Goal: Task Accomplishment & Management: Complete application form

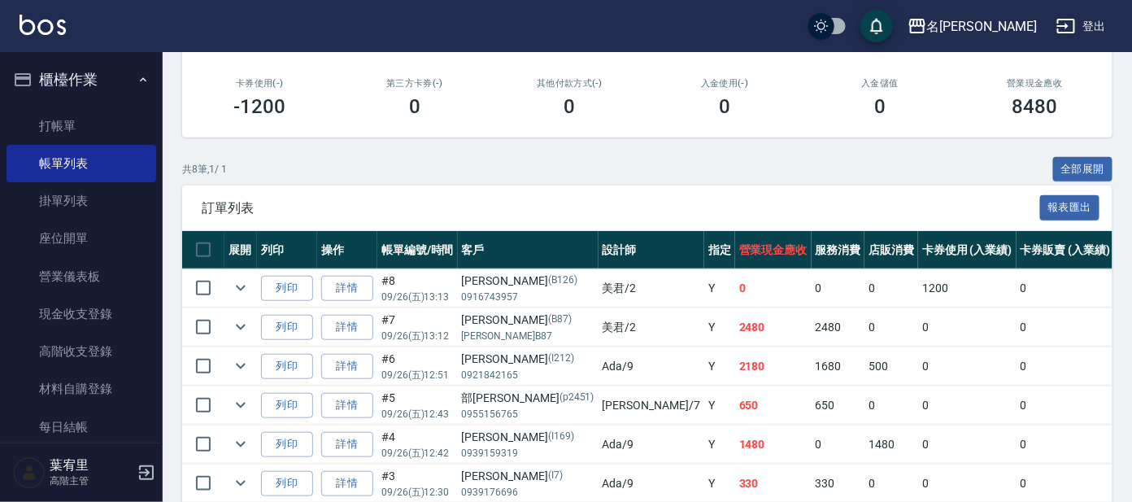
scroll to position [304, 0]
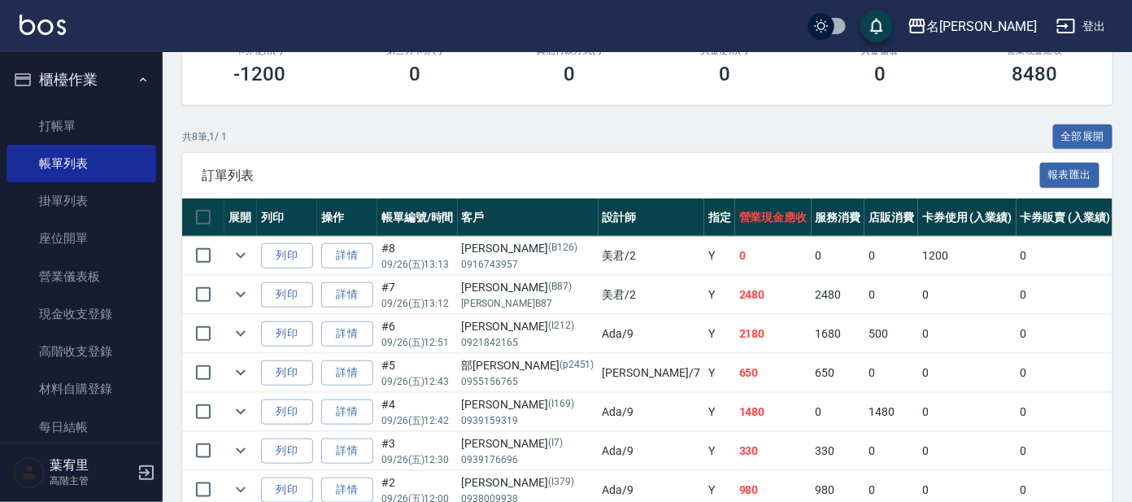
click at [355, 287] on link "詳情" at bounding box center [347, 294] width 52 height 25
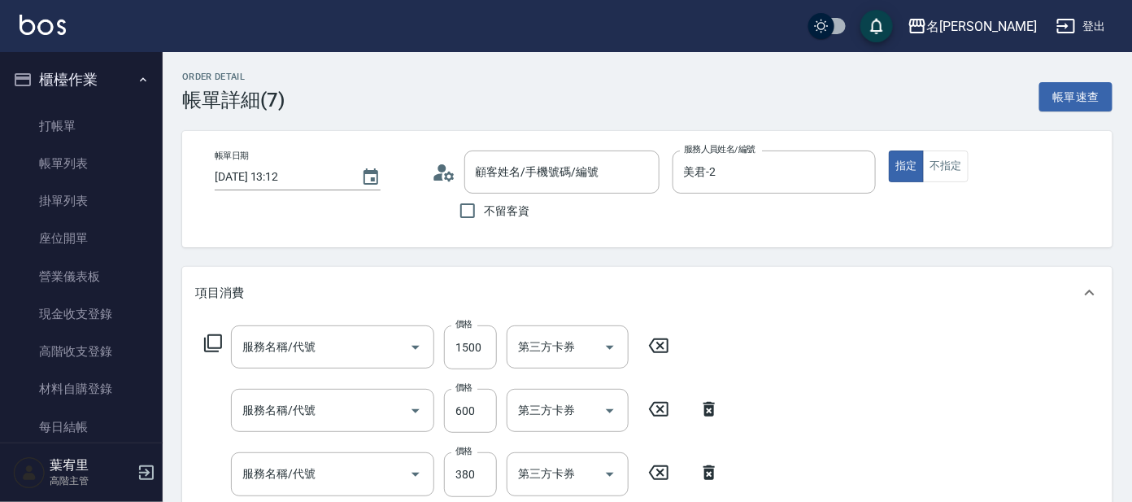
type input "[DATE] 13:12"
type input "美君-2"
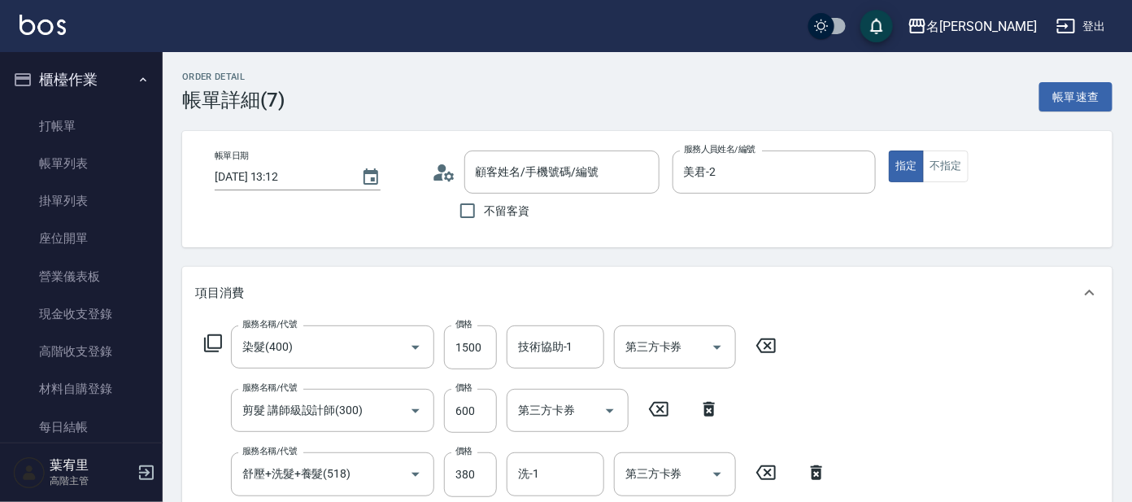
type input "染髮(400)"
type input "剪髮 講師級設計師(300)"
type input "舒壓+洗髮+養髮(518)"
type input "[PERSON_NAME]/[PERSON_NAME]B87/B87"
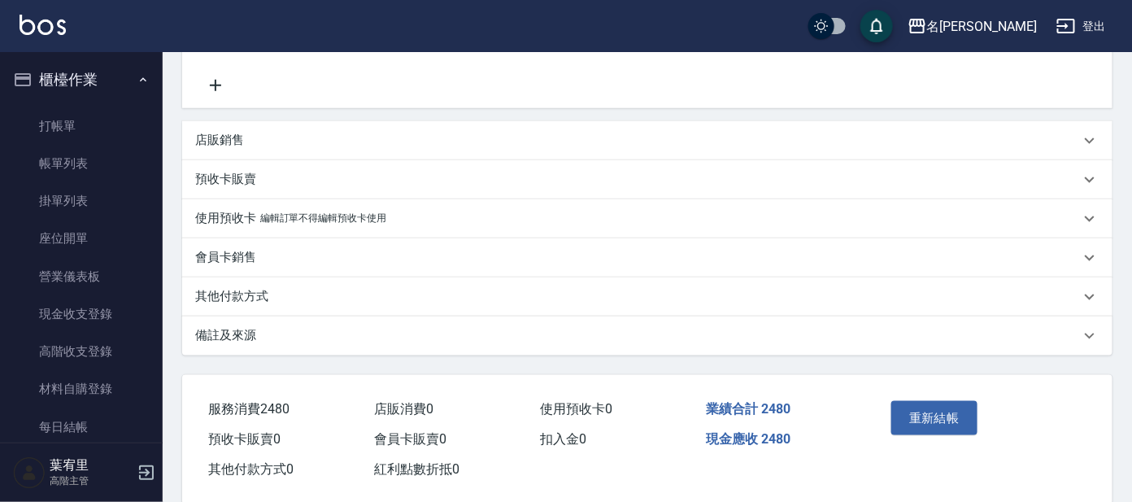
scroll to position [476, 0]
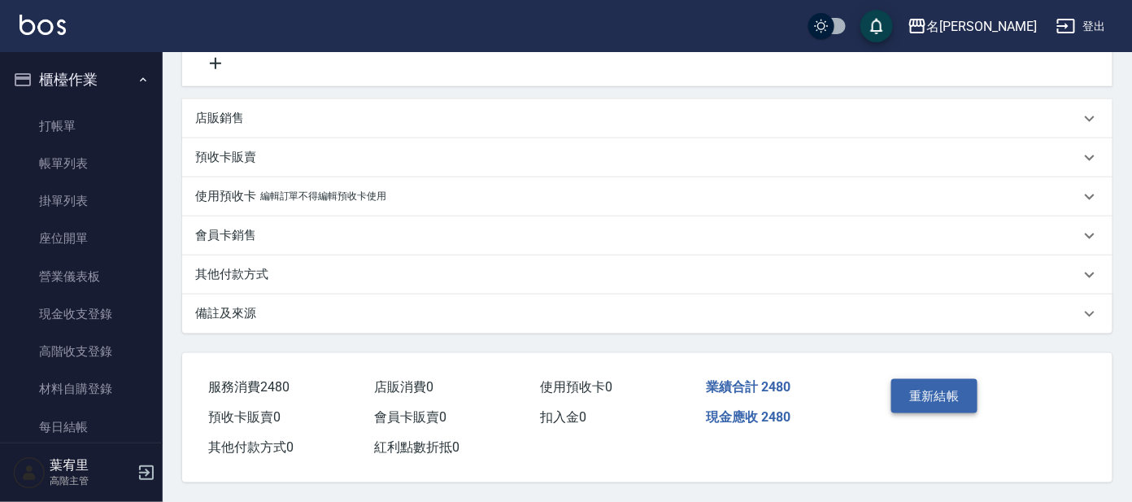
click at [909, 392] on button "重新結帳" at bounding box center [935, 396] width 86 height 34
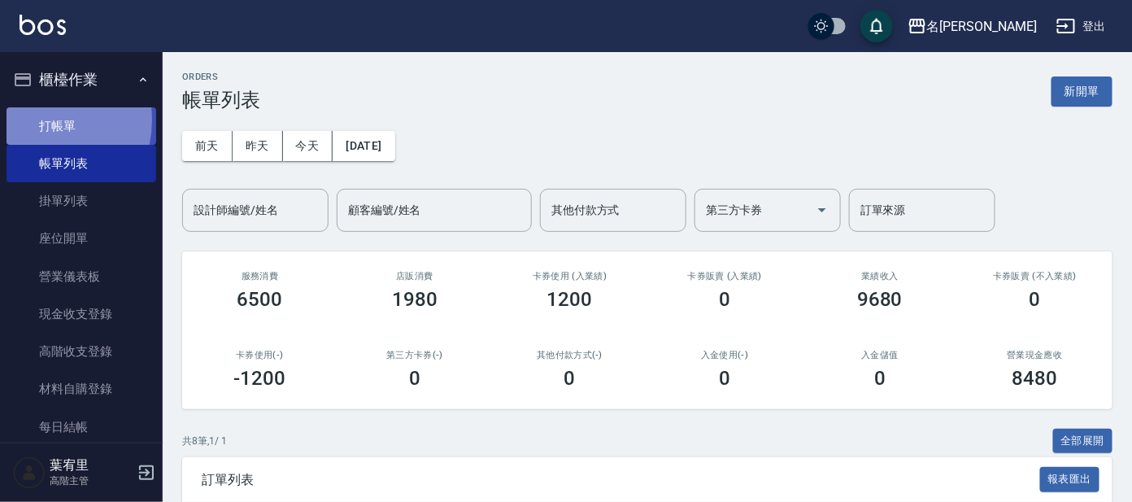
click at [33, 120] on link "打帳單" at bounding box center [82, 125] width 150 height 37
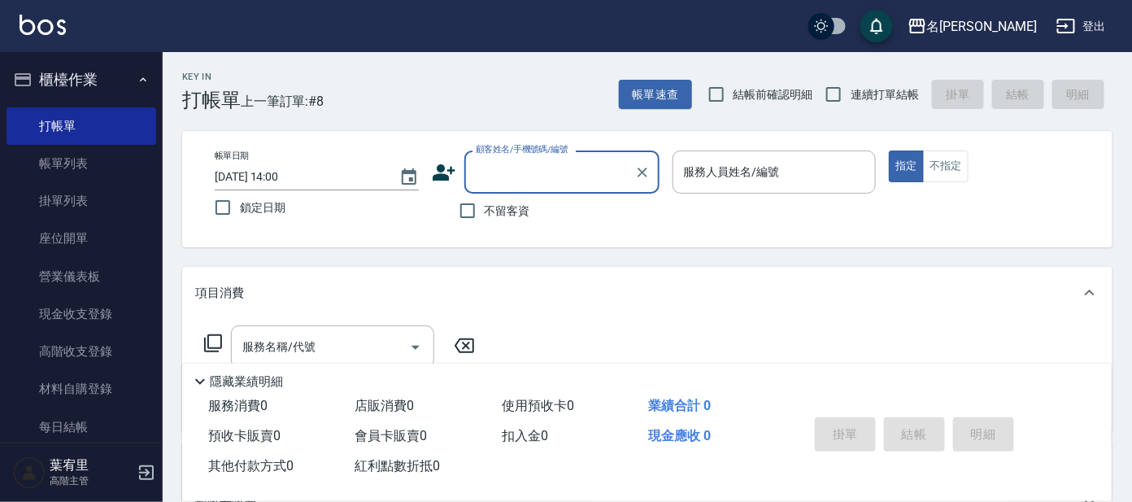
click at [490, 165] on input "顧客姓名/手機號碼/編號" at bounding box center [550, 172] width 156 height 28
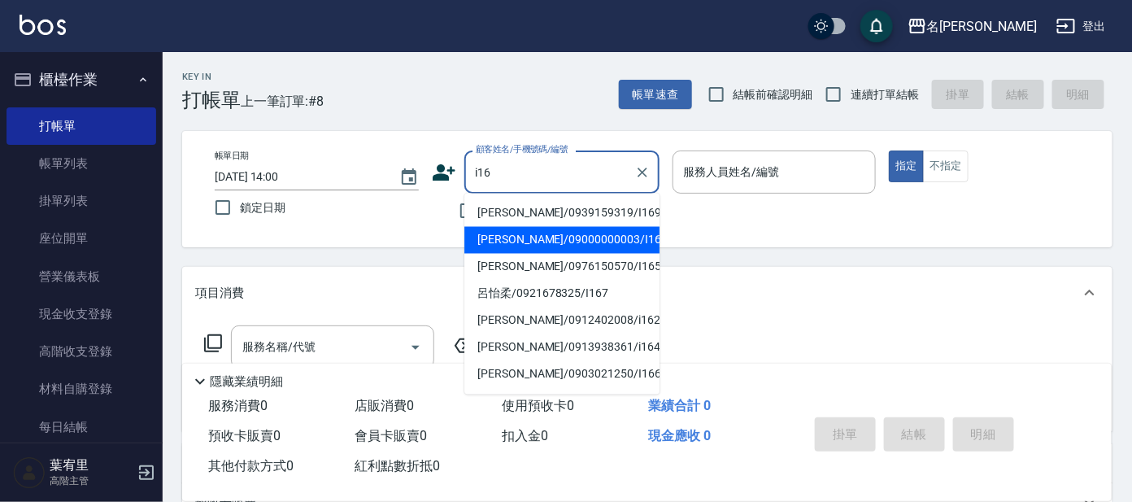
drag, startPoint x: 535, startPoint y: 233, endPoint x: 660, endPoint y: 187, distance: 132.8
click at [546, 233] on li "[PERSON_NAME]/09000000003/I16" at bounding box center [561, 240] width 195 height 27
type input "[PERSON_NAME]/09000000003/I16"
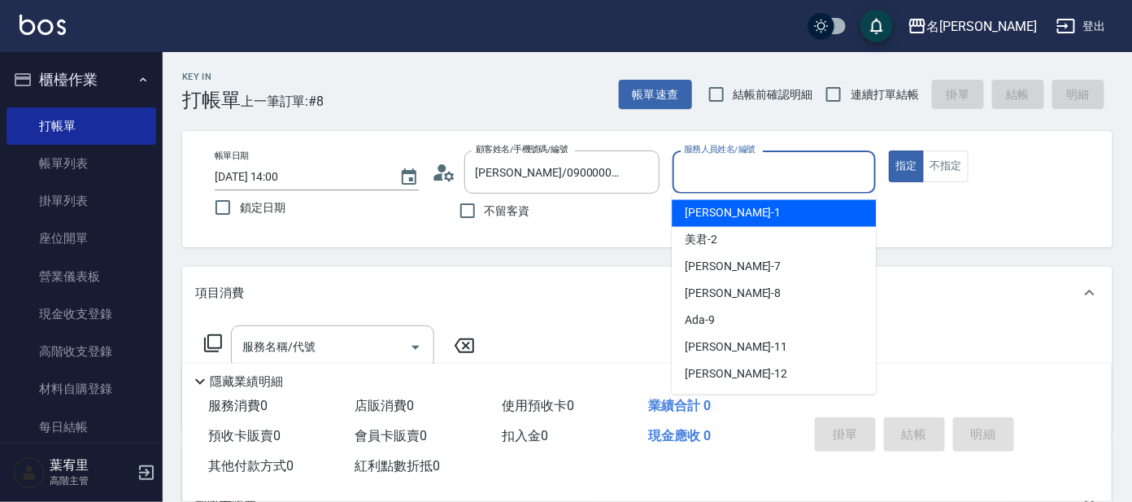
click at [700, 161] on input "服務人員姓名/編號" at bounding box center [775, 172] width 190 height 28
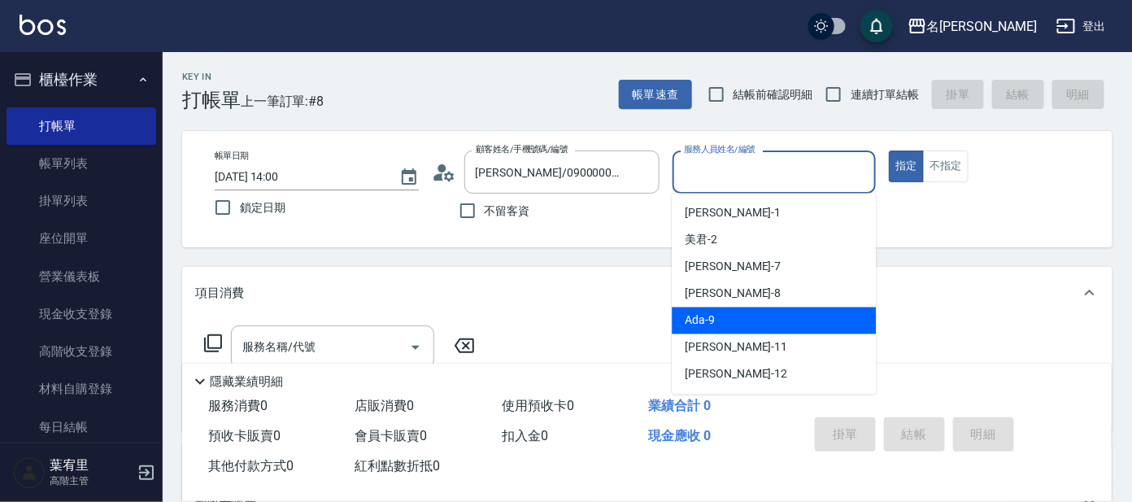
drag, startPoint x: 757, startPoint y: 313, endPoint x: 826, endPoint y: 221, distance: 115.5
click at [766, 305] on ul "[PERSON_NAME] -1 美君 -2 小鳳 -7 [PERSON_NAME] -8 Ada -9 [PERSON_NAME] -11 云潔 -12 […" at bounding box center [774, 294] width 204 height 201
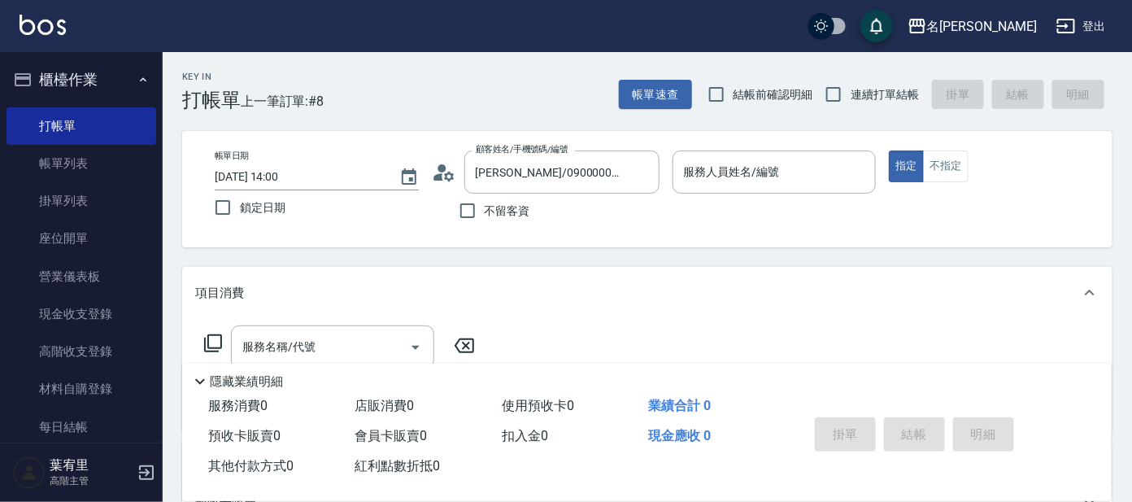
click at [451, 160] on icon at bounding box center [444, 172] width 24 height 24
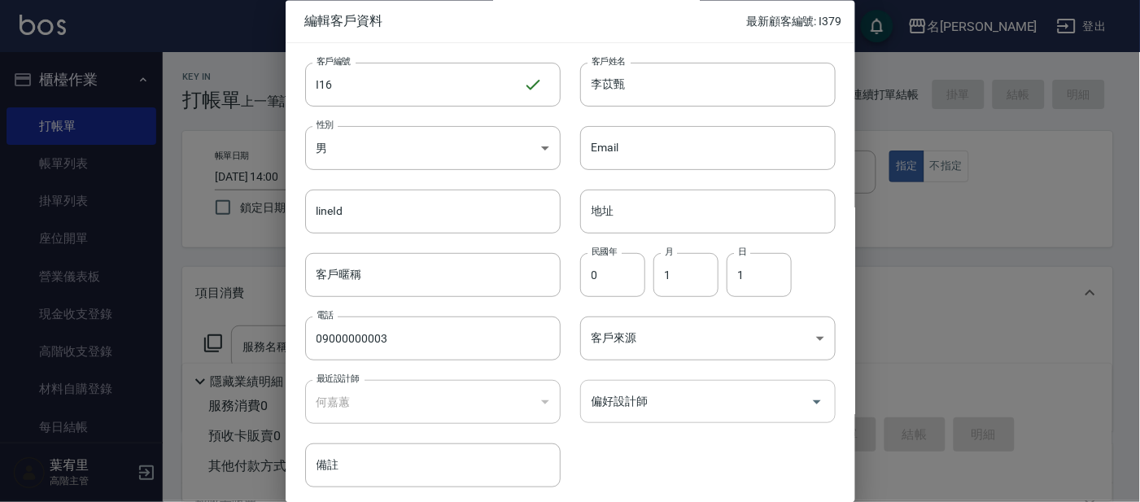
click at [735, 388] on div "偏好設計師" at bounding box center [707, 402] width 255 height 43
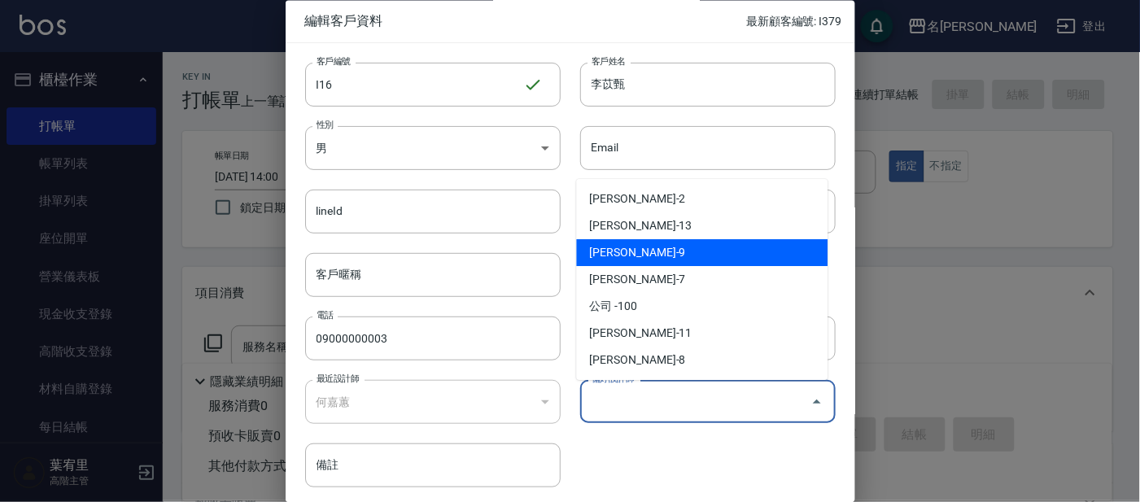
click at [680, 259] on li "[PERSON_NAME]-9" at bounding box center [702, 252] width 251 height 27
type input "何嘉蕙"
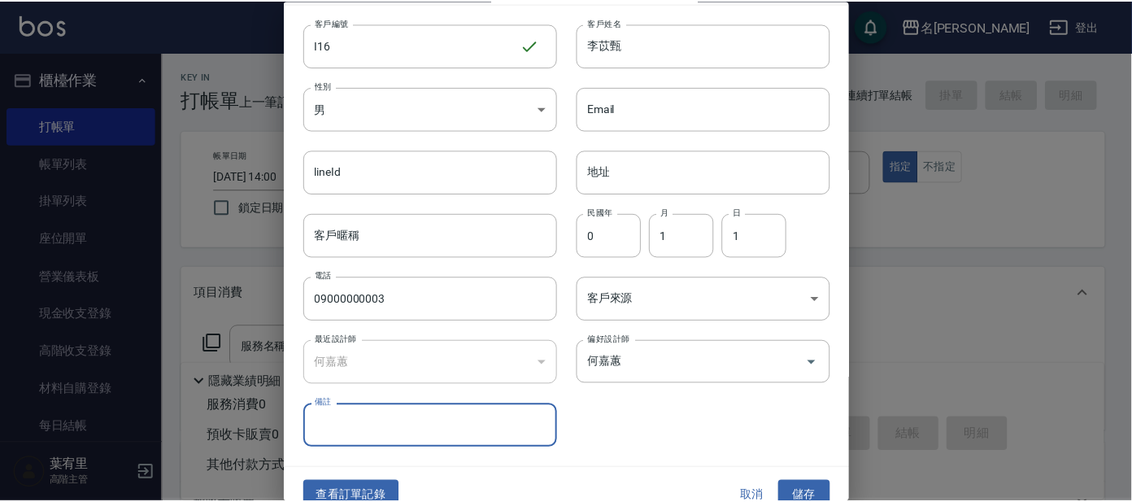
scroll to position [61, 0]
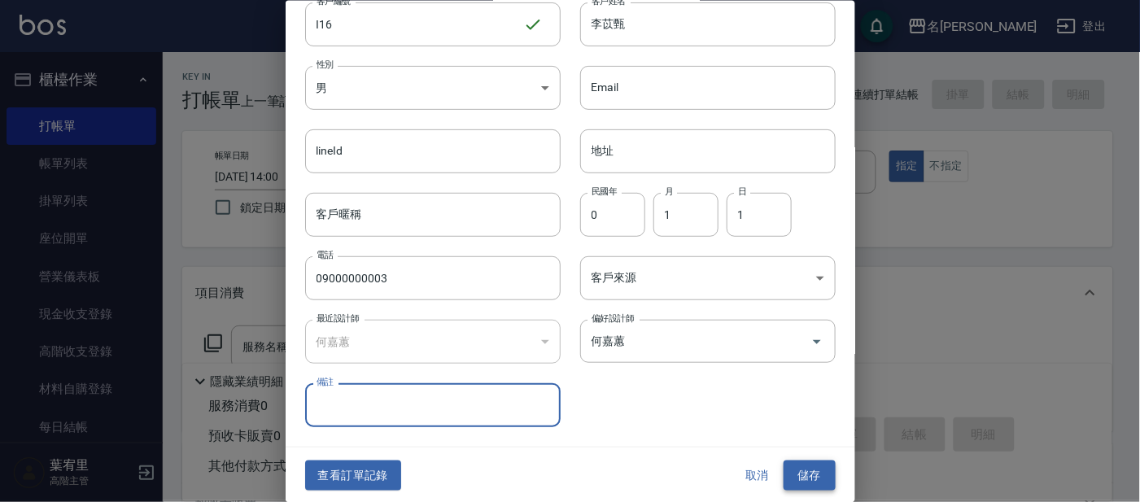
click at [800, 464] on button "儲存" at bounding box center [809, 475] width 52 height 30
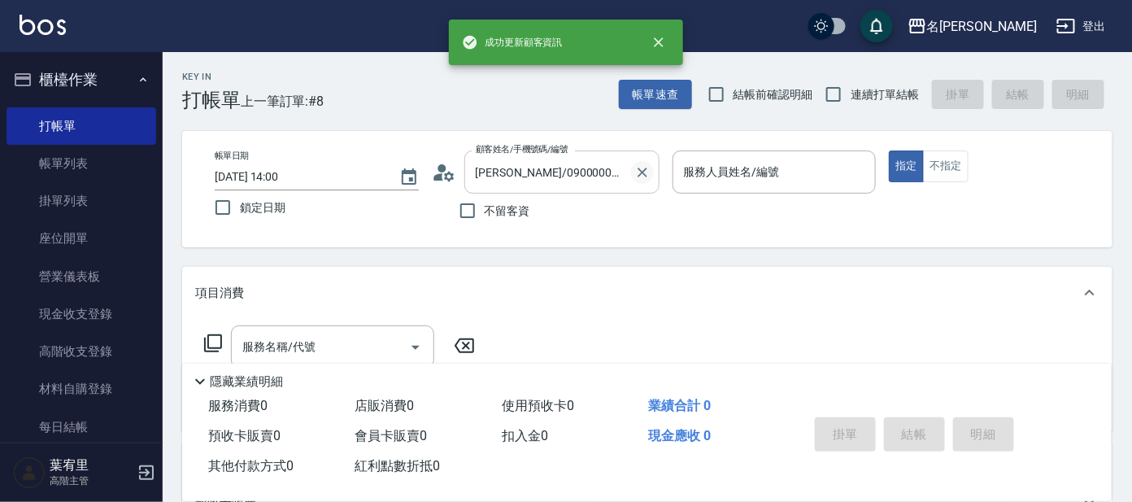
click at [642, 171] on icon "Clear" at bounding box center [643, 173] width 10 height 10
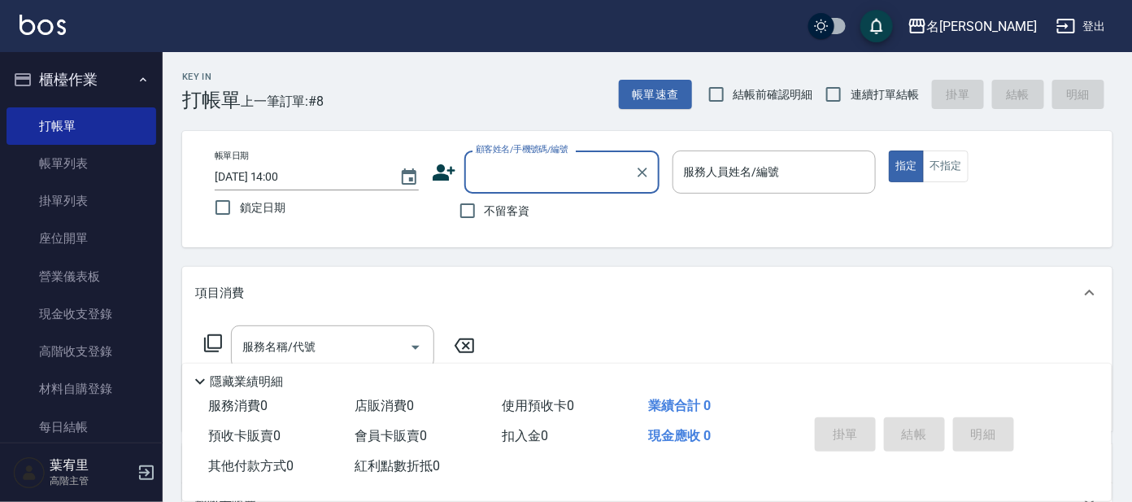
click at [542, 168] on input "顧客姓名/手機號碼/編號" at bounding box center [550, 172] width 156 height 28
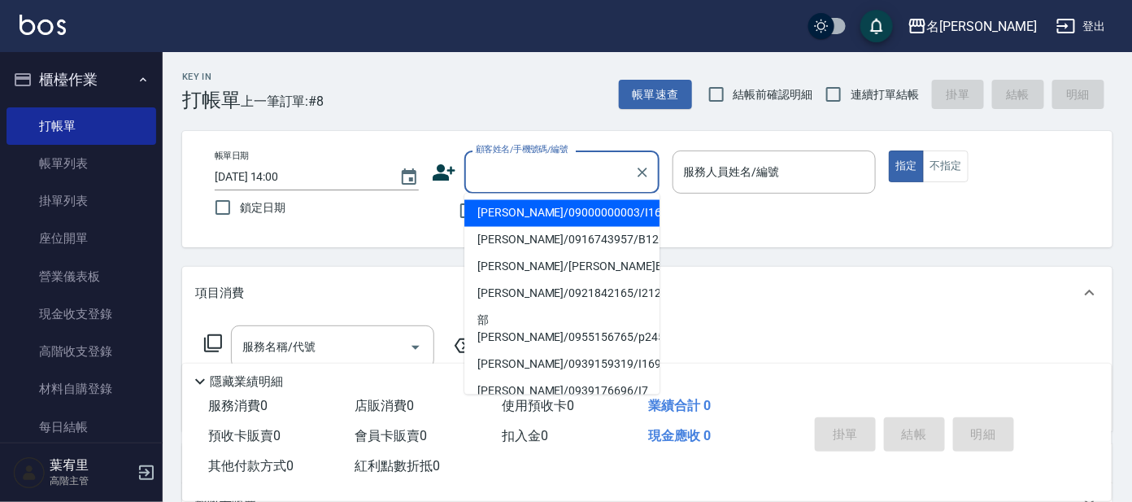
click at [570, 169] on input "顧客姓名/手機號碼/編號" at bounding box center [550, 172] width 156 height 28
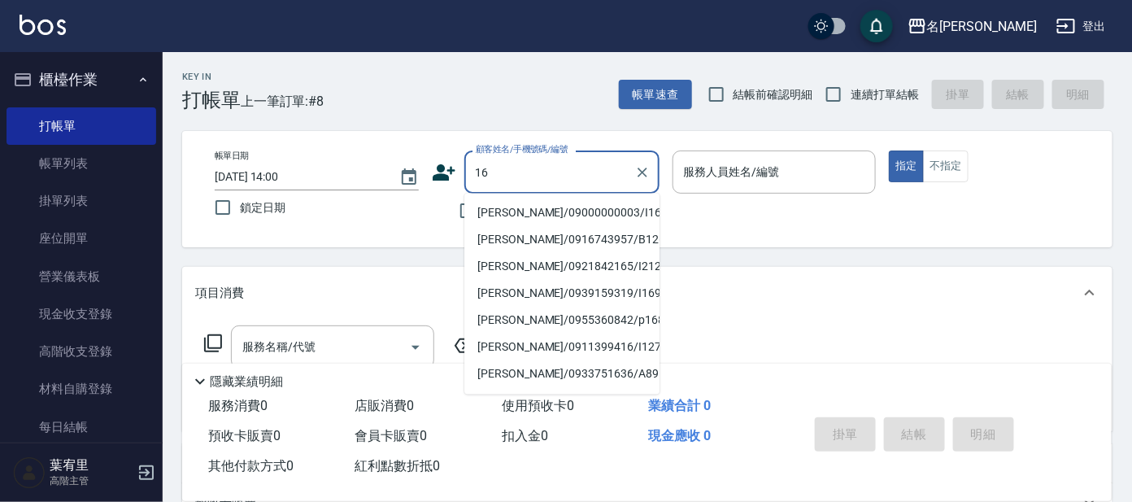
click at [541, 203] on li "[PERSON_NAME]/09000000003/I16" at bounding box center [561, 213] width 195 height 27
type input "[PERSON_NAME]/09000000003/I16"
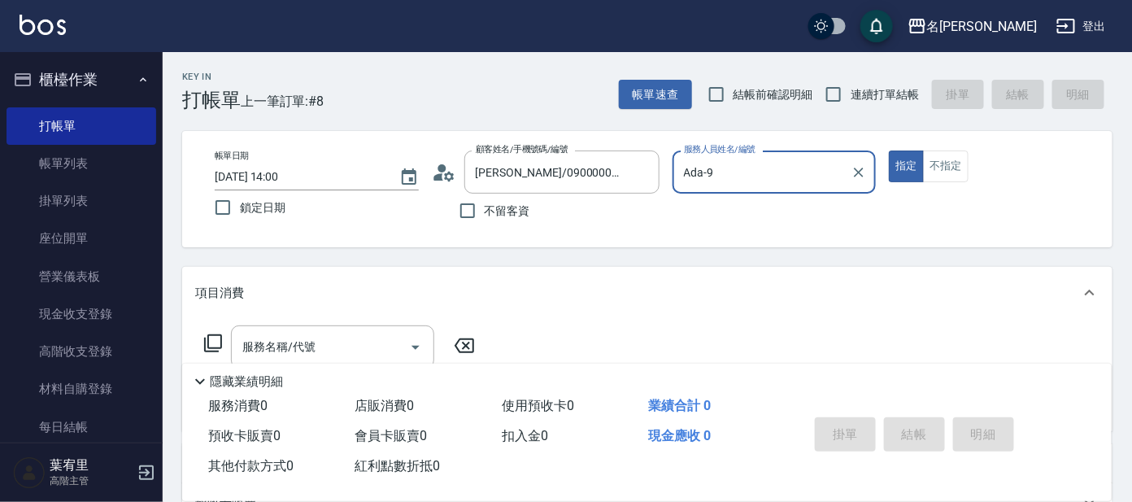
type input "Ada-9"
click at [357, 345] on input "服務名稱/代號" at bounding box center [320, 347] width 164 height 28
click at [208, 338] on icon at bounding box center [213, 343] width 18 height 18
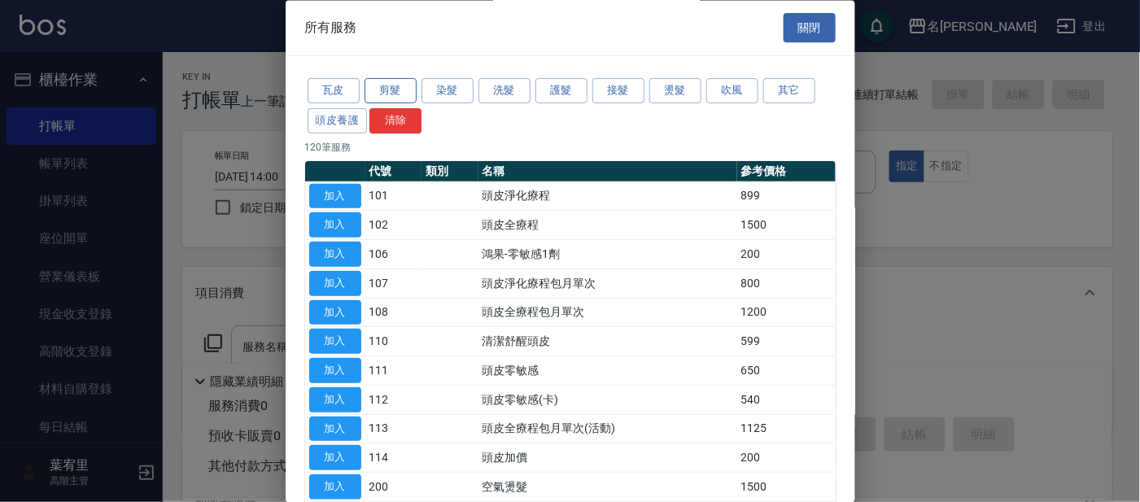
click at [382, 82] on button "剪髮" at bounding box center [390, 91] width 52 height 25
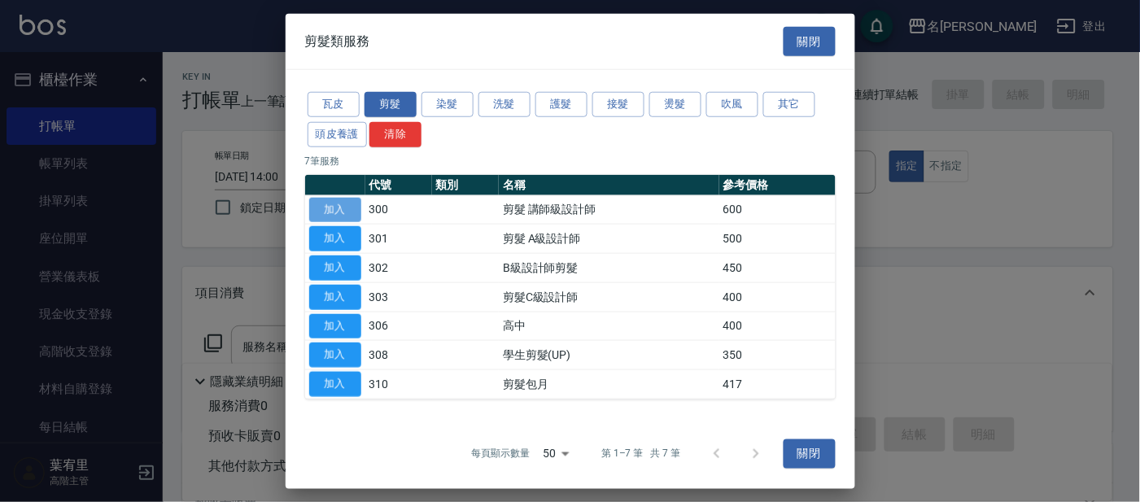
click at [328, 215] on button "加入" at bounding box center [335, 209] width 52 height 25
type input "剪髮 講師級設計師(300)"
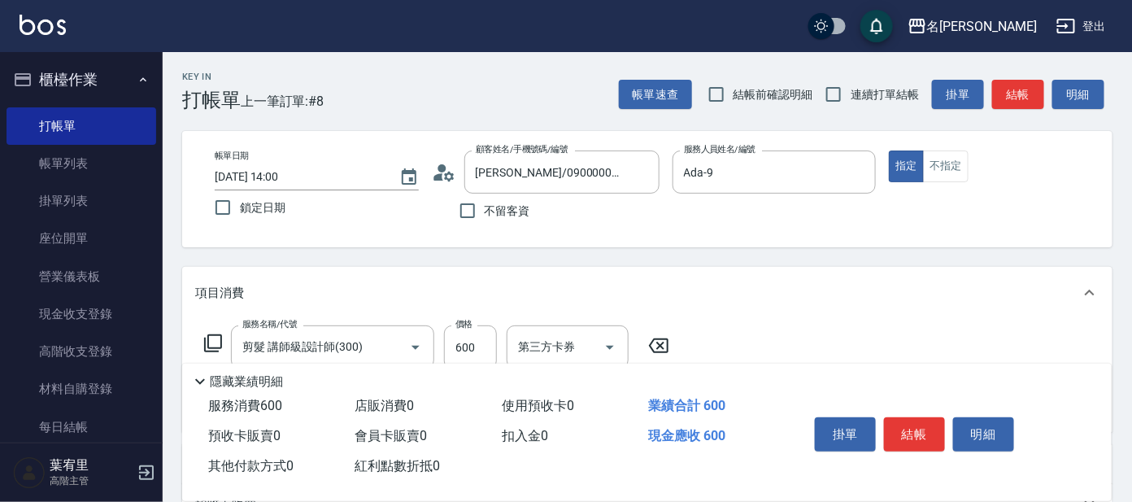
click at [209, 343] on icon at bounding box center [213, 344] width 20 height 20
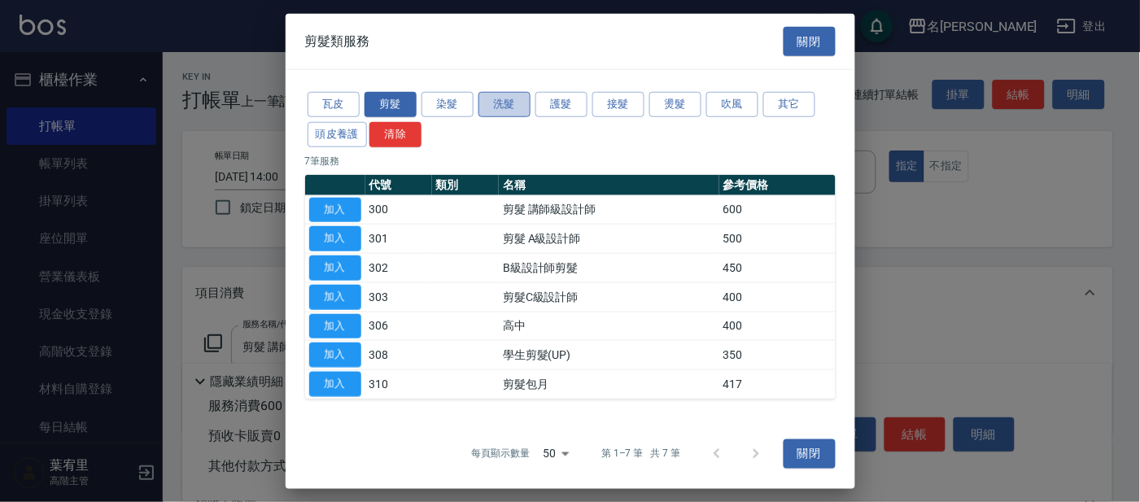
drag, startPoint x: 504, startPoint y: 98, endPoint x: 480, endPoint y: 130, distance: 39.5
click at [504, 99] on button "洗髮" at bounding box center [504, 104] width 52 height 25
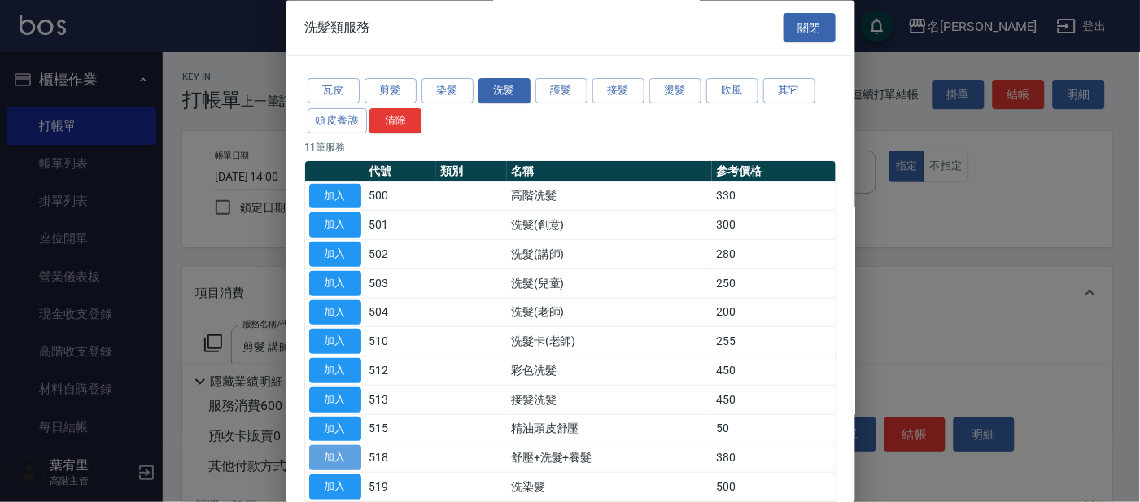
click at [353, 451] on button "加入" at bounding box center [335, 458] width 52 height 25
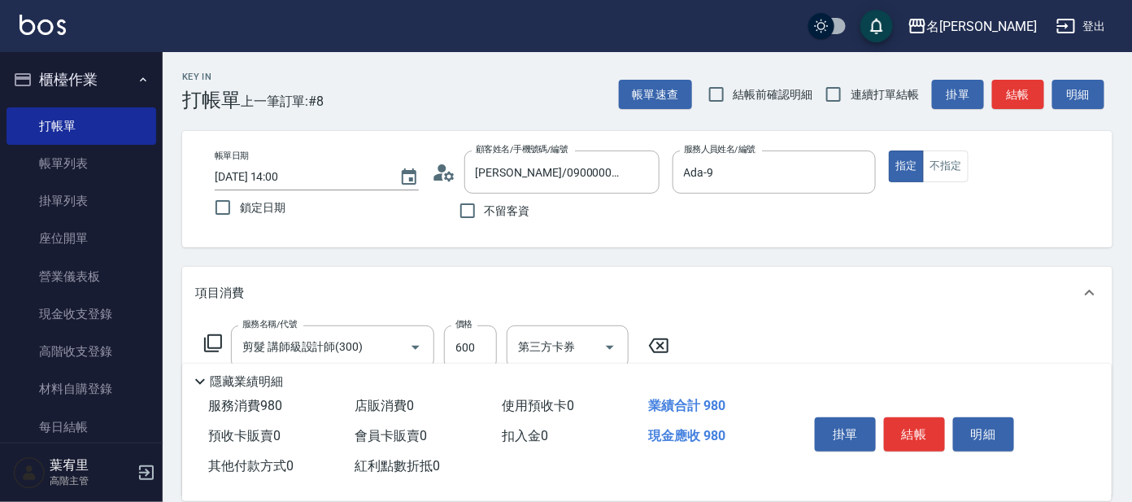
scroll to position [101, 0]
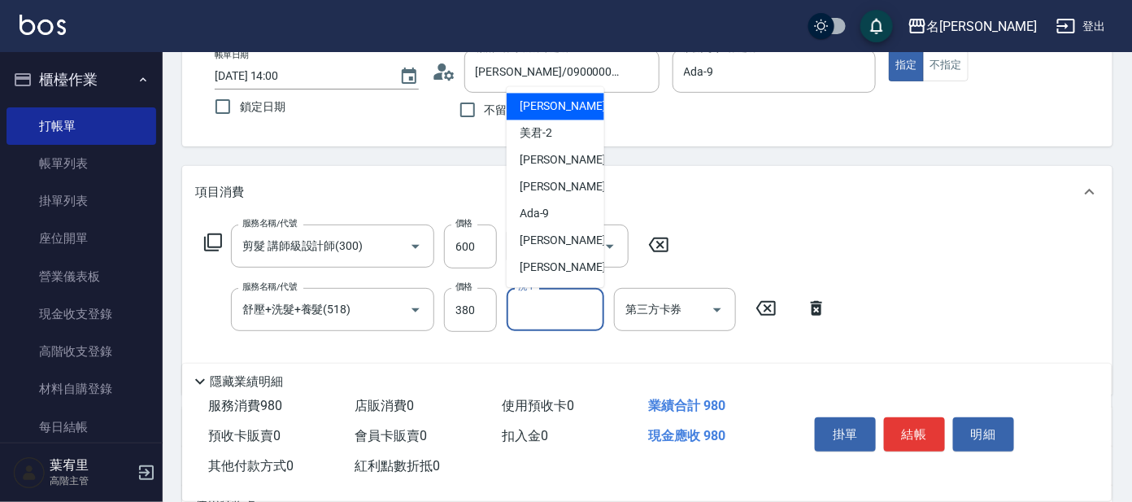
click at [544, 322] on input "洗-1" at bounding box center [555, 309] width 83 height 28
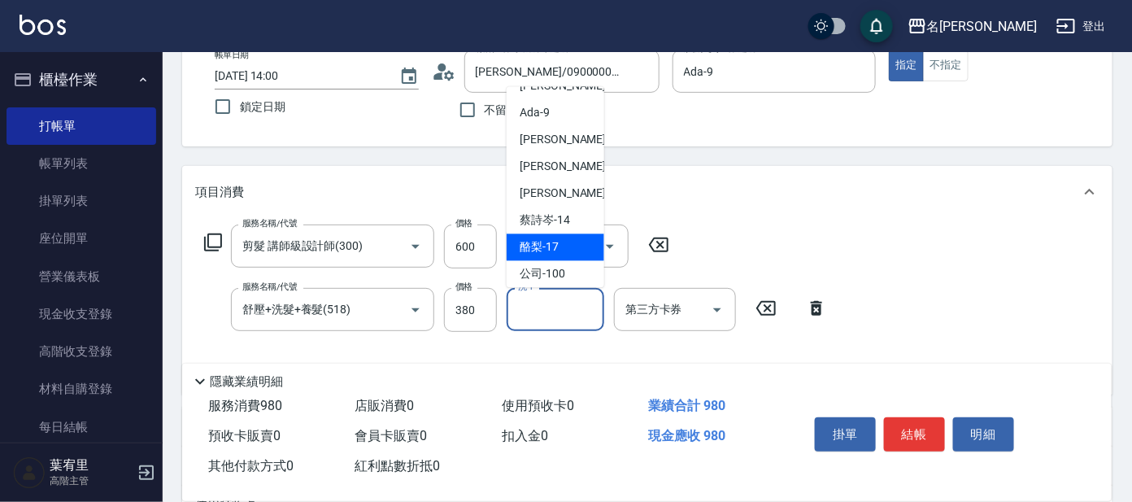
click at [566, 245] on div "酪梨 -17" at bounding box center [556, 247] width 98 height 27
type input "酪梨-17"
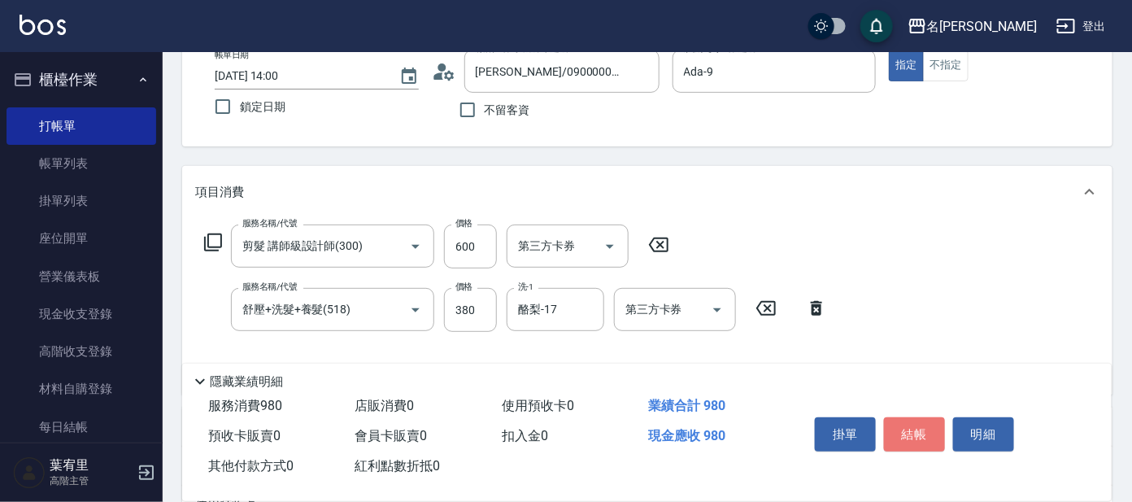
drag, startPoint x: 922, startPoint y: 430, endPoint x: 878, endPoint y: 394, distance: 57.8
click at [920, 426] on button "結帳" at bounding box center [914, 434] width 61 height 34
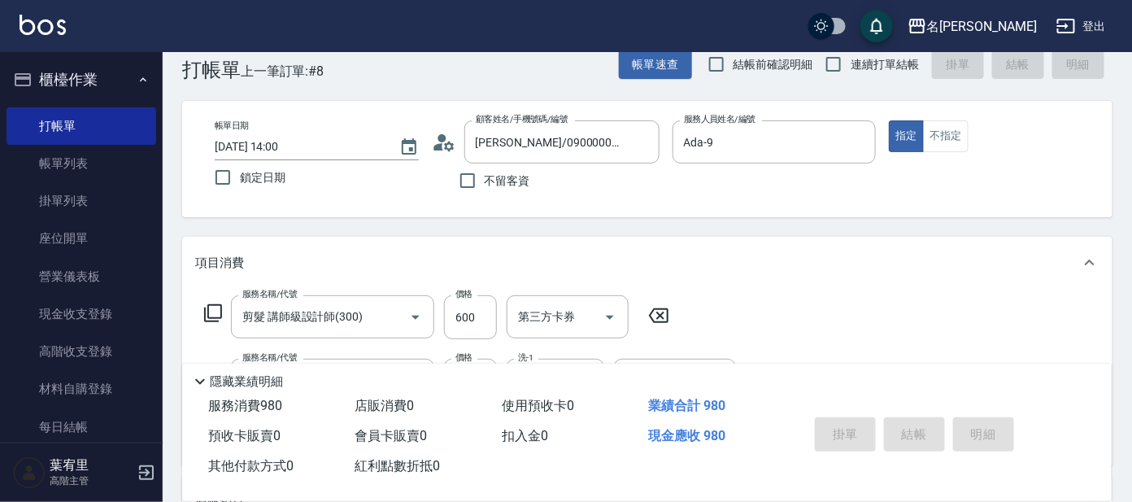
scroll to position [0, 0]
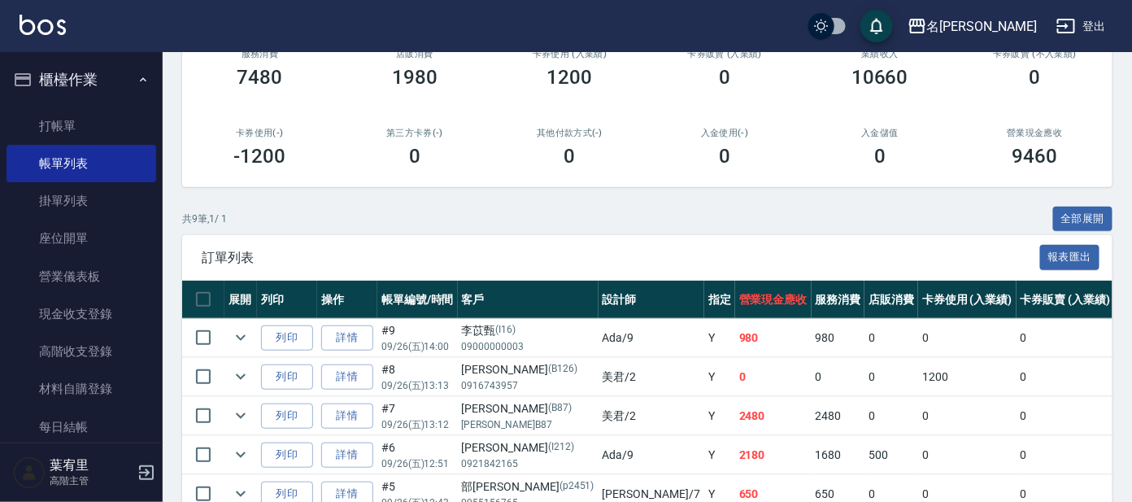
scroll to position [101, 0]
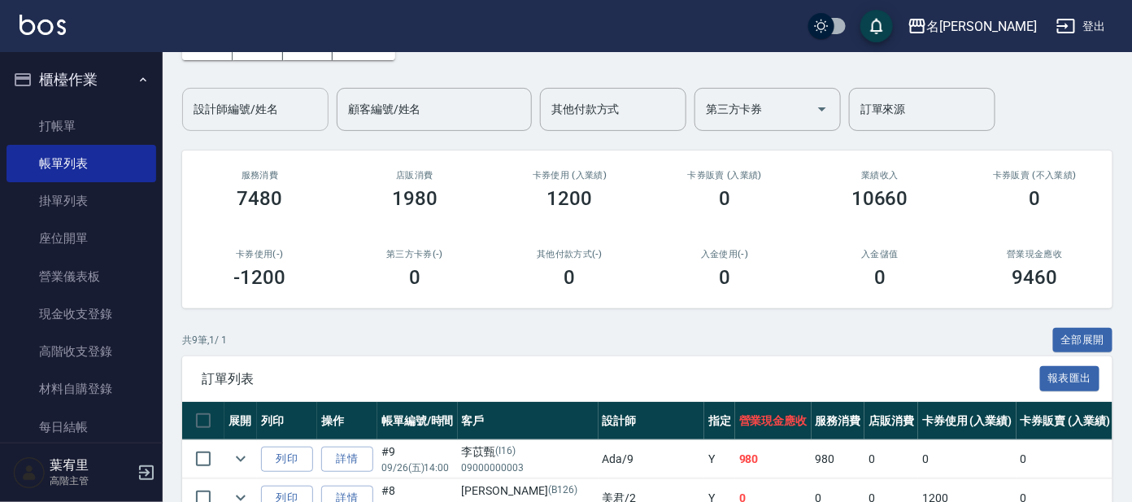
drag, startPoint x: 241, startPoint y: 119, endPoint x: 233, endPoint y: 127, distance: 11.5
click at [240, 118] on input "設計師編號/姓名" at bounding box center [256, 109] width 132 height 28
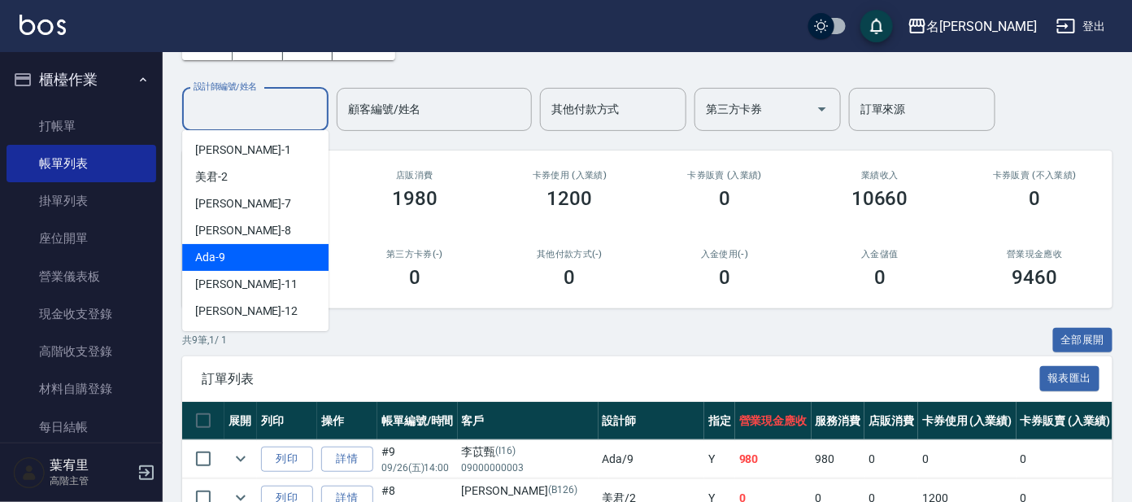
click at [281, 252] on div "Ada -9" at bounding box center [255, 257] width 146 height 27
type input "Ada-9"
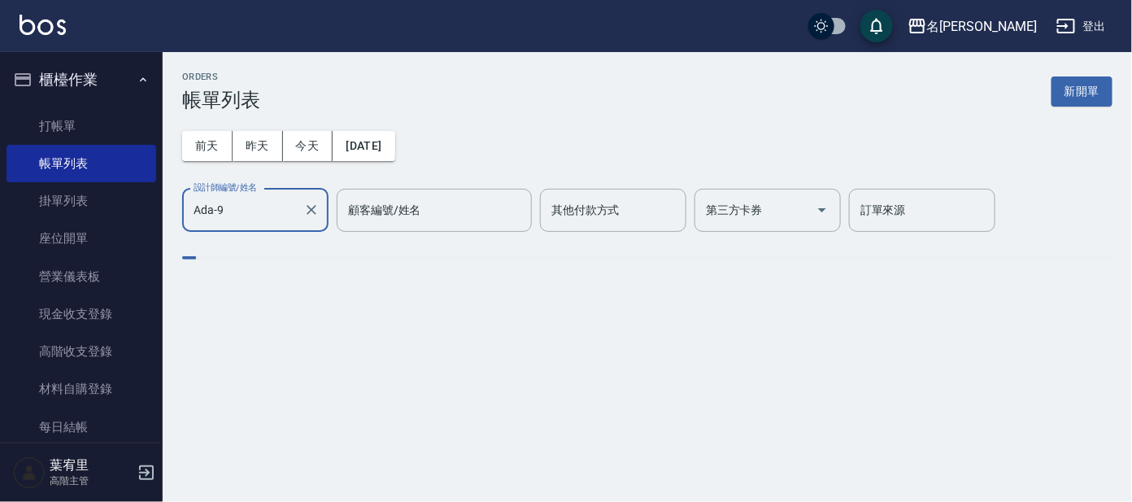
scroll to position [0, 0]
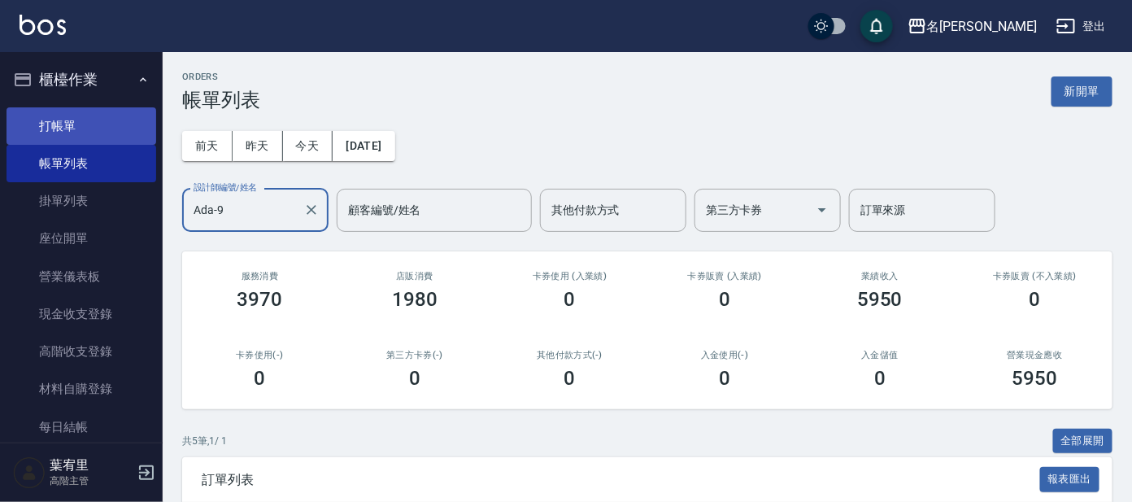
click at [101, 124] on link "打帳單" at bounding box center [82, 125] width 150 height 37
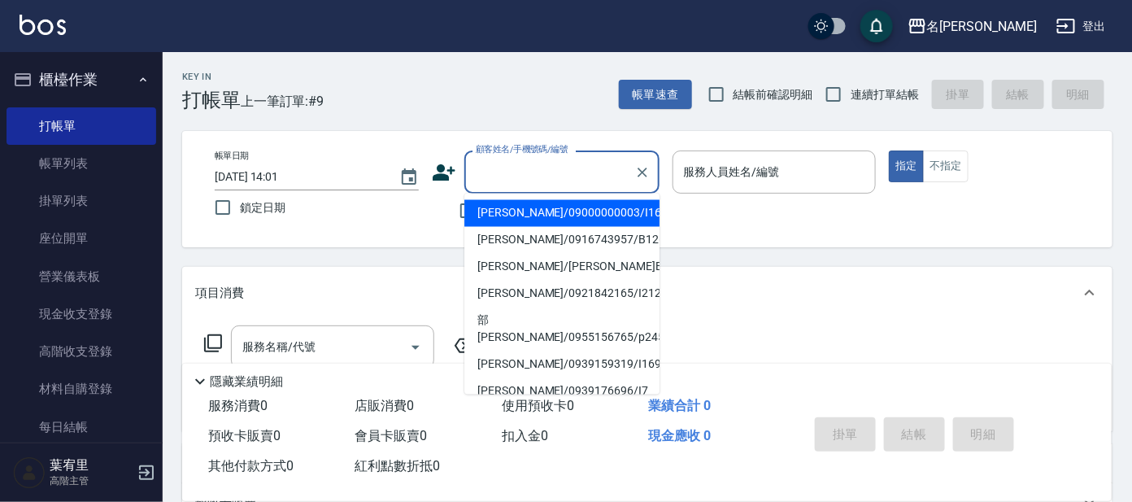
click at [506, 163] on input "顧客姓名/手機號碼/編號" at bounding box center [550, 172] width 156 height 28
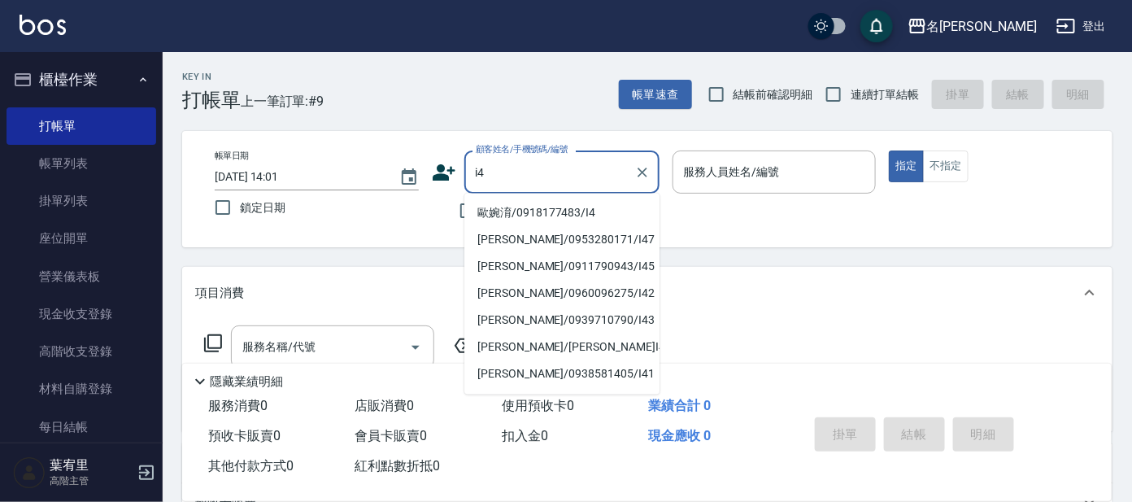
click at [558, 205] on li "歐婉淯/0918177483/I4" at bounding box center [561, 213] width 195 height 27
type input "歐婉淯/0918177483/I4"
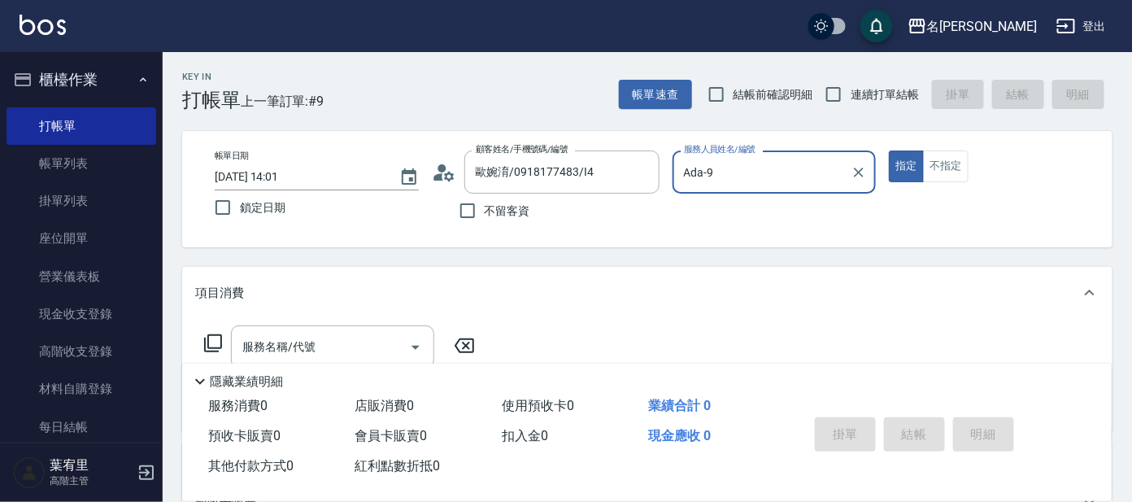
type input "Ada-9"
click at [371, 349] on input "服務名稱/代號" at bounding box center [320, 347] width 164 height 28
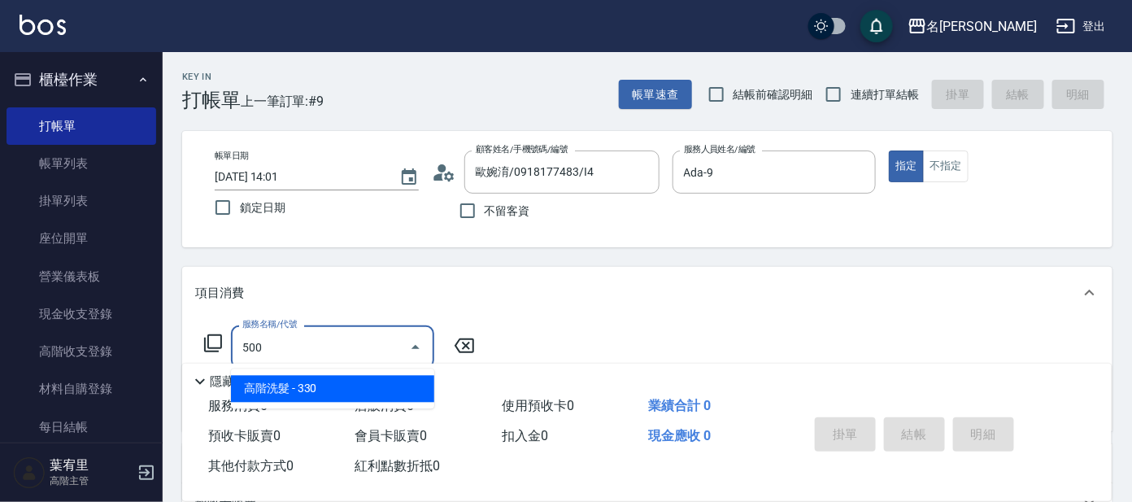
click at [414, 380] on span "高階洗髮 - 330" at bounding box center [332, 389] width 203 height 27
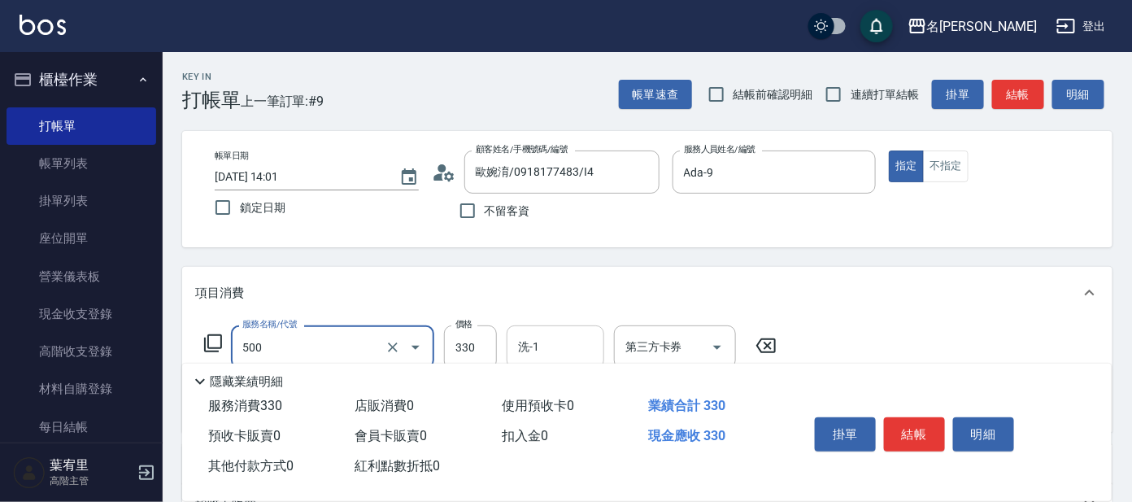
type input "高階洗髮(500)"
click at [537, 347] on input "洗-1" at bounding box center [555, 347] width 83 height 28
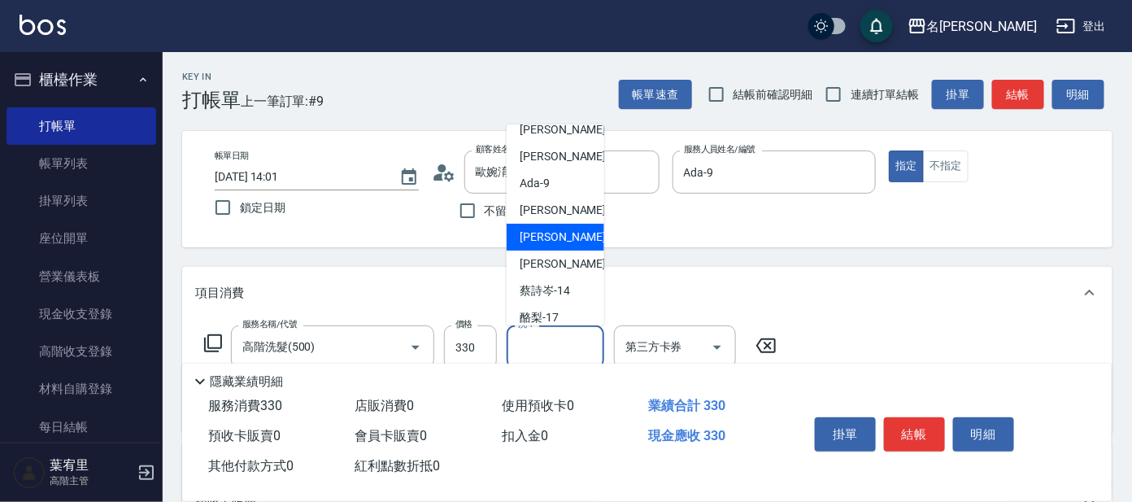
scroll to position [101, 0]
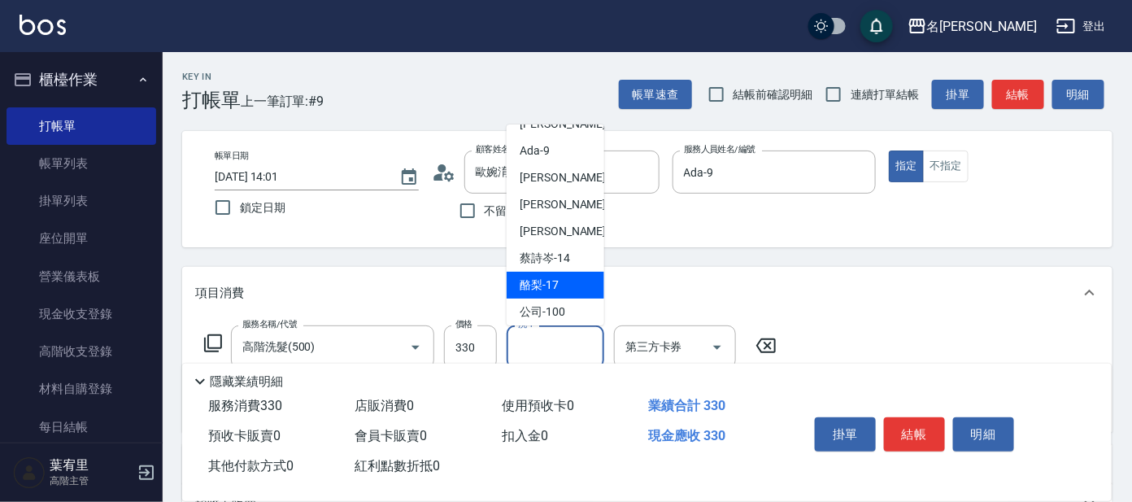
click at [548, 277] on span "酪梨 -17" at bounding box center [539, 285] width 39 height 17
type input "酪梨-17"
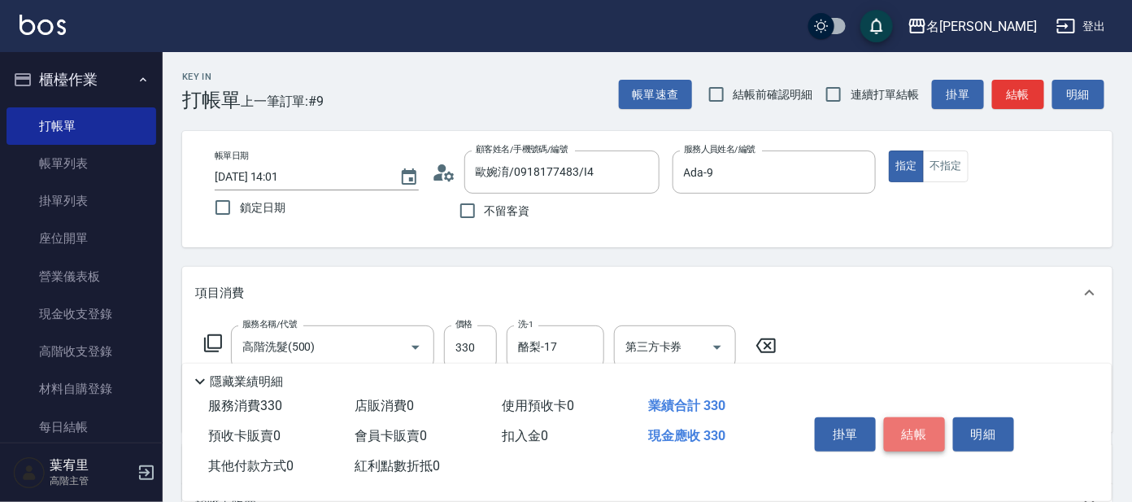
click at [920, 422] on button "結帳" at bounding box center [914, 434] width 61 height 34
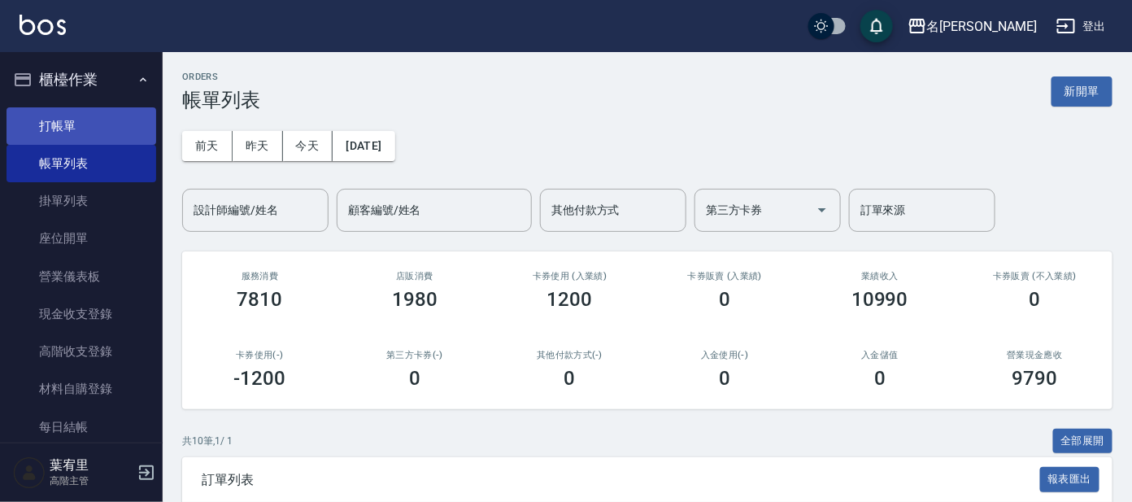
click at [90, 120] on link "打帳單" at bounding box center [82, 125] width 150 height 37
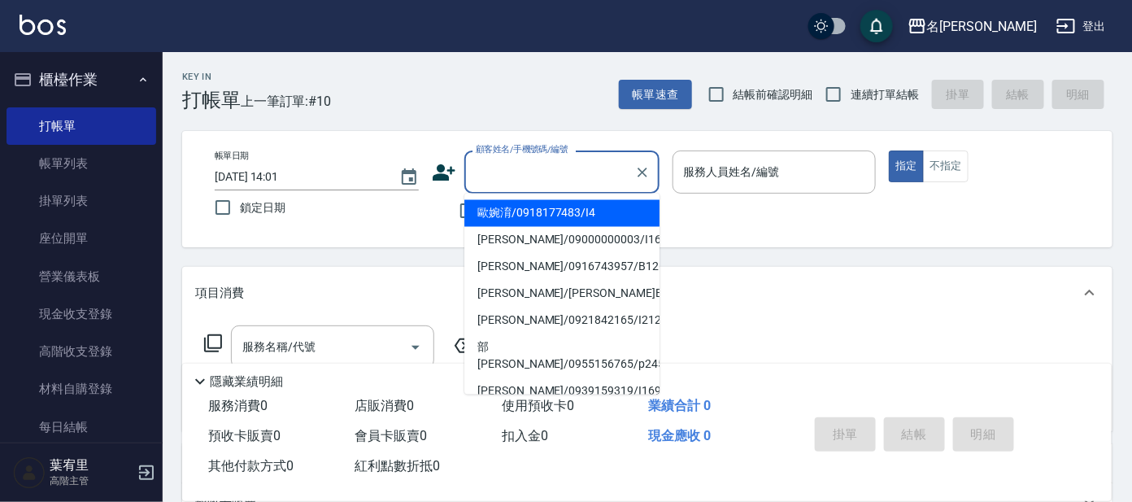
click at [531, 171] on input "顧客姓名/手機號碼/編號" at bounding box center [550, 172] width 156 height 28
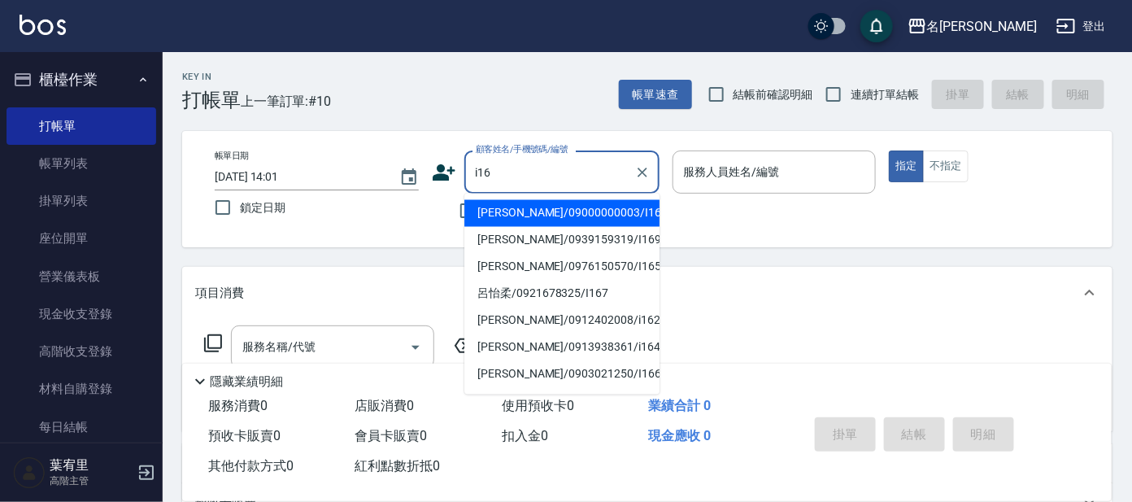
click at [558, 204] on li "[PERSON_NAME]/09000000003/I16" at bounding box center [561, 213] width 195 height 27
type input "[PERSON_NAME]/09000000003/I16"
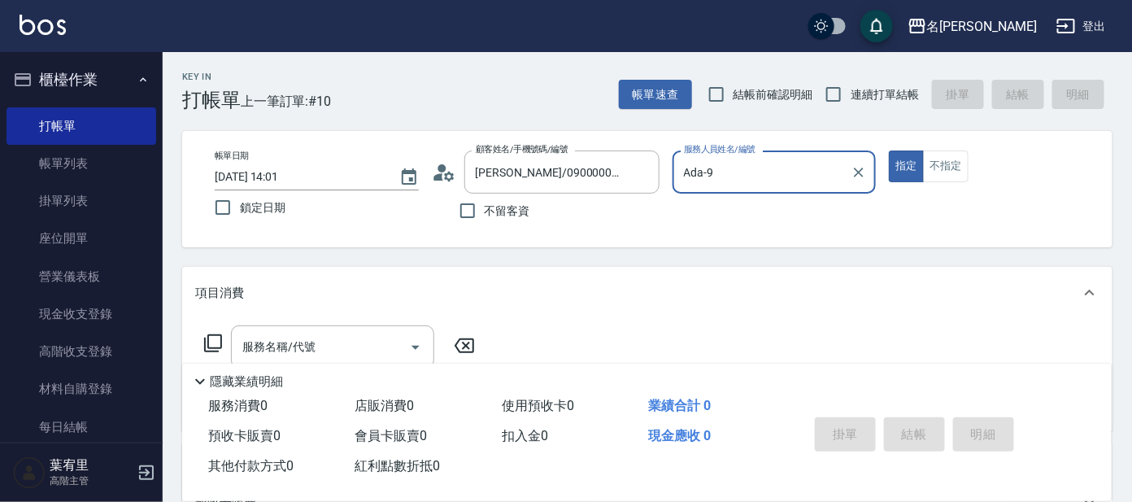
type input "Ada-9"
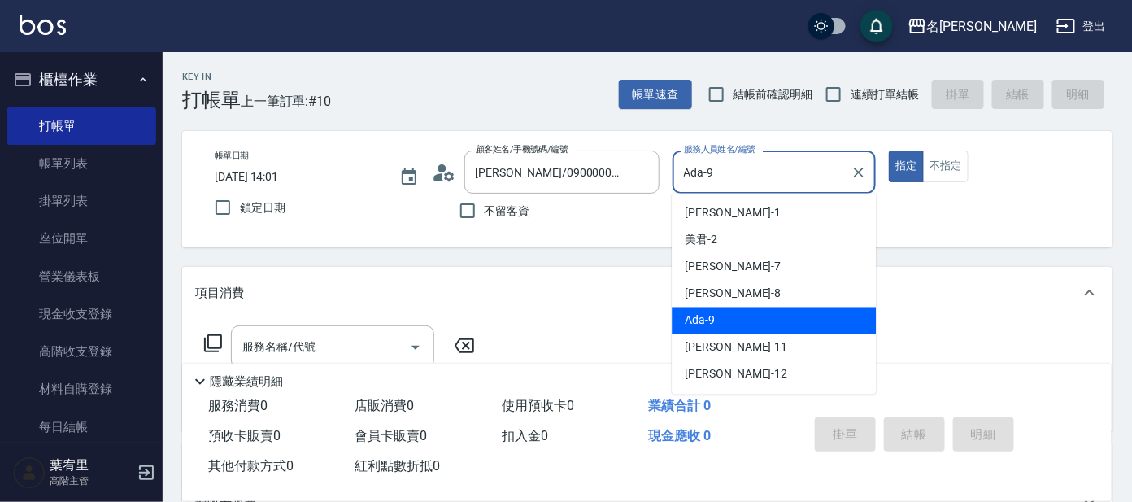
click at [757, 171] on input "Ada-9" at bounding box center [762, 172] width 165 height 28
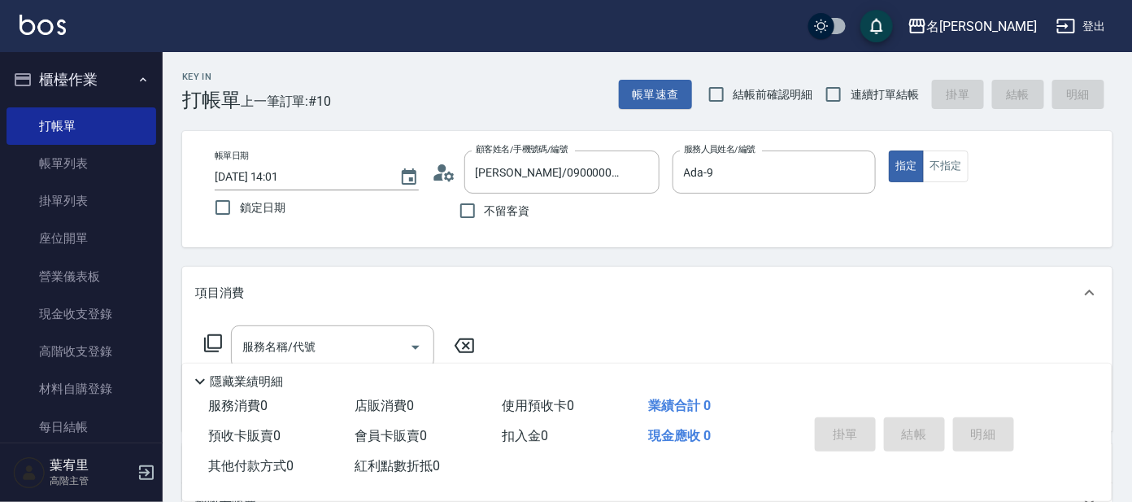
drag, startPoint x: 525, startPoint y: 273, endPoint x: 411, endPoint y: 309, distance: 119.6
click at [522, 273] on div "項目消費" at bounding box center [647, 293] width 931 height 52
click at [255, 291] on div "項目消費" at bounding box center [637, 286] width 885 height 17
click at [267, 325] on label "服務名稱/代號" at bounding box center [269, 324] width 55 height 12
click at [267, 333] on input "服務名稱/代號" at bounding box center [320, 347] width 164 height 28
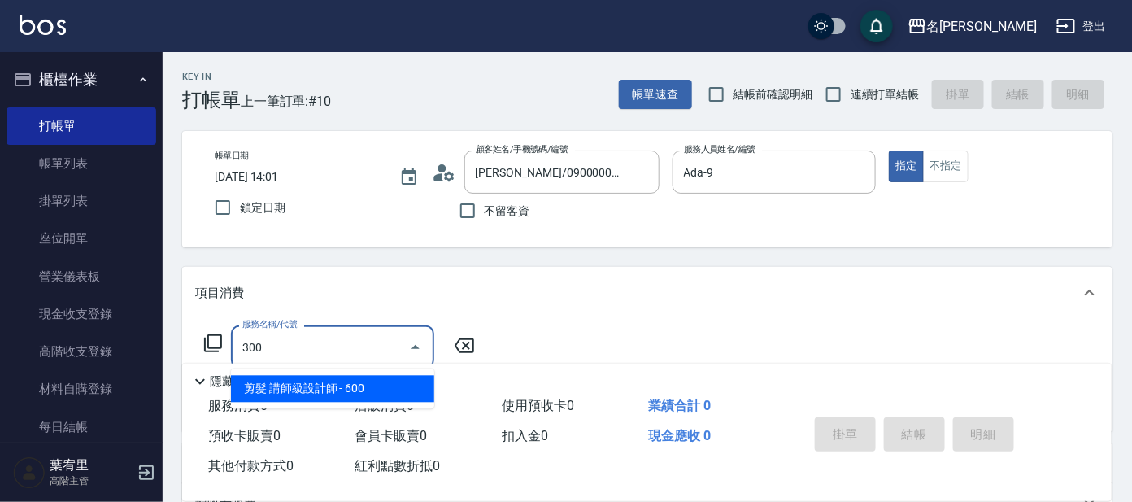
click at [347, 390] on span "剪髮 講師級設計師 - 600" at bounding box center [332, 389] width 203 height 27
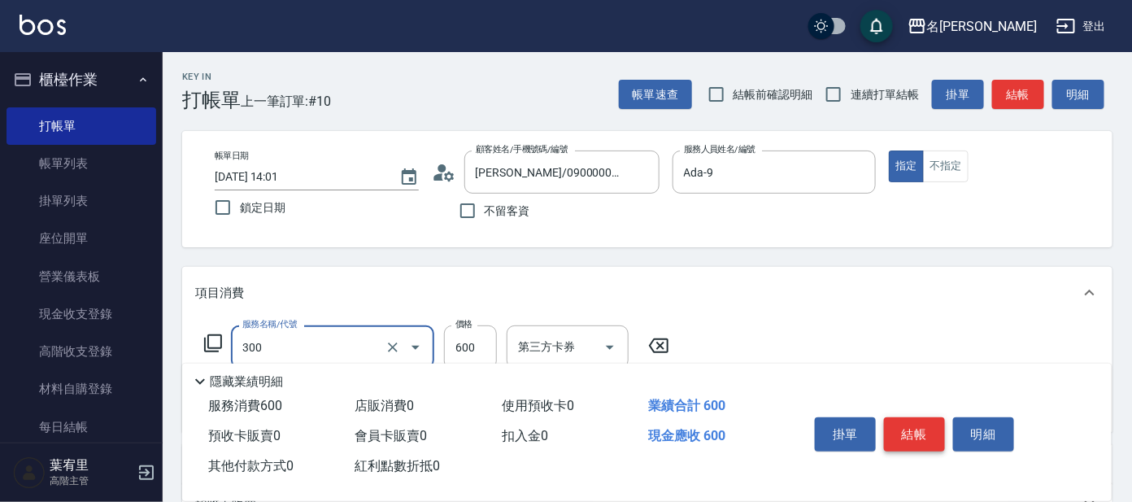
type input "剪髮 講師級設計師(300)"
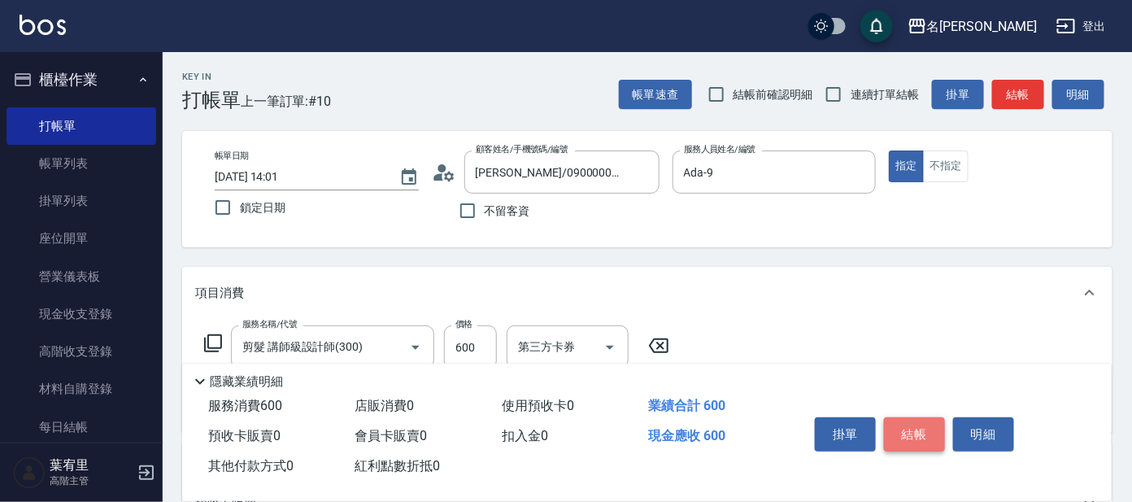
click at [918, 433] on button "結帳" at bounding box center [914, 434] width 61 height 34
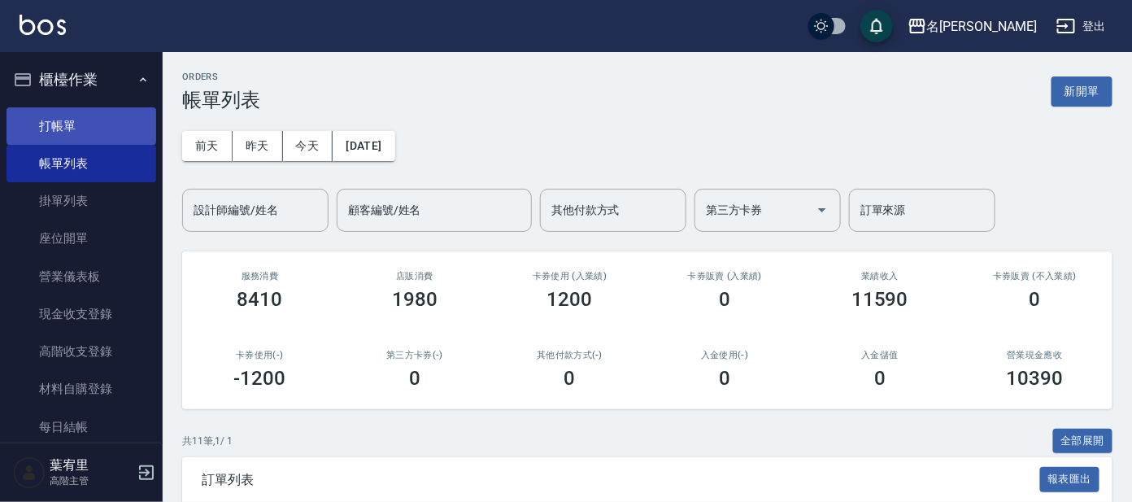
click at [84, 112] on link "打帳單" at bounding box center [82, 125] width 150 height 37
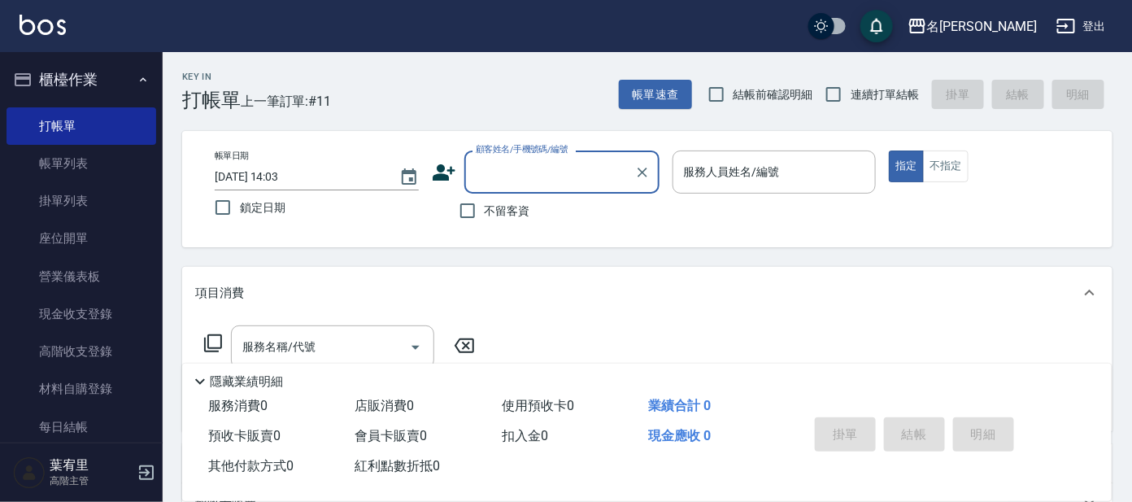
drag, startPoint x: 519, startPoint y: 169, endPoint x: 509, endPoint y: 158, distance: 15.0
click at [515, 164] on input "顧客姓名/手機號碼/編號" at bounding box center [550, 172] width 156 height 28
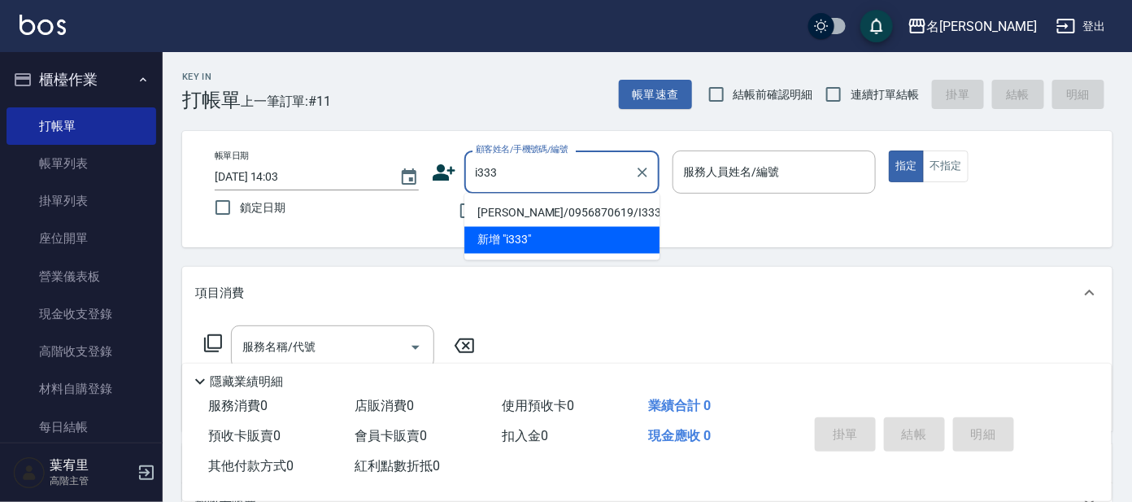
click at [506, 208] on li "[PERSON_NAME]/0956870619/I333" at bounding box center [561, 213] width 195 height 27
type input "[PERSON_NAME]/0956870619/I333"
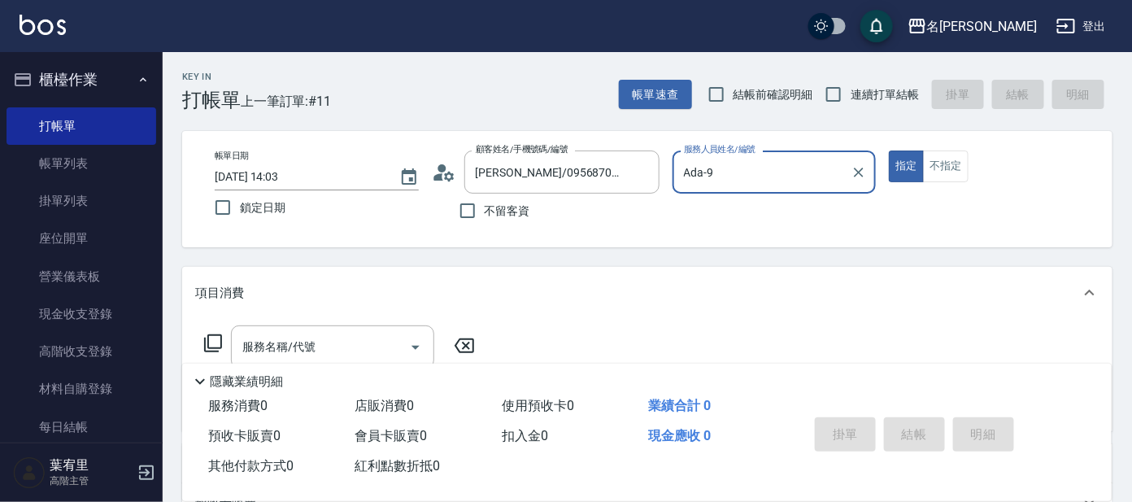
type input "Ada-9"
click at [441, 167] on circle at bounding box center [442, 168] width 8 height 8
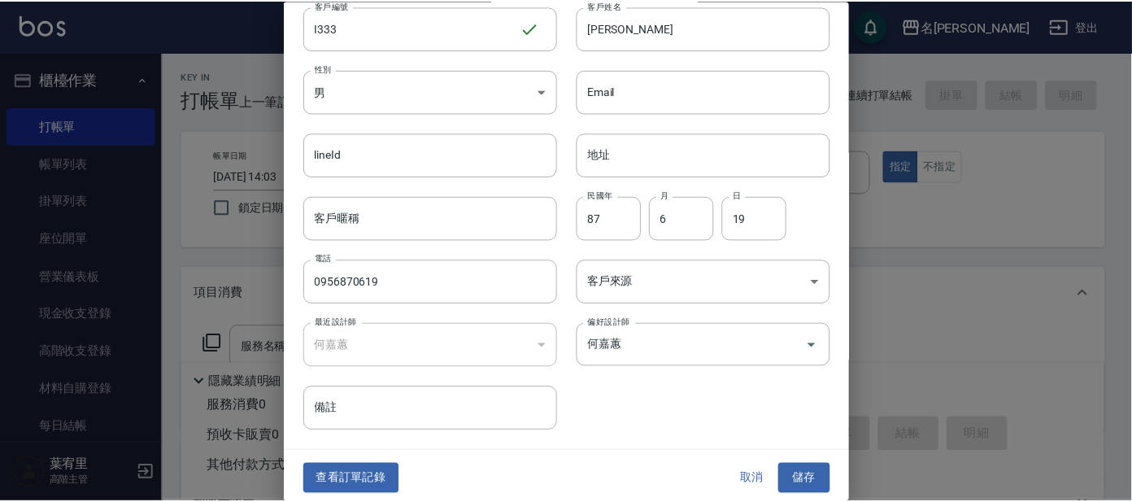
scroll to position [61, 0]
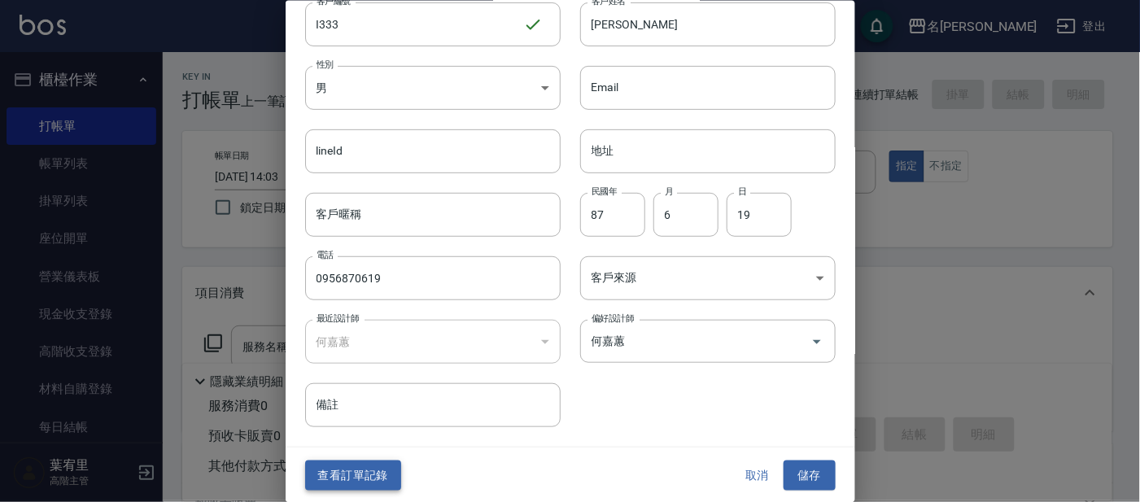
click at [342, 468] on button "查看訂單記錄" at bounding box center [353, 475] width 96 height 30
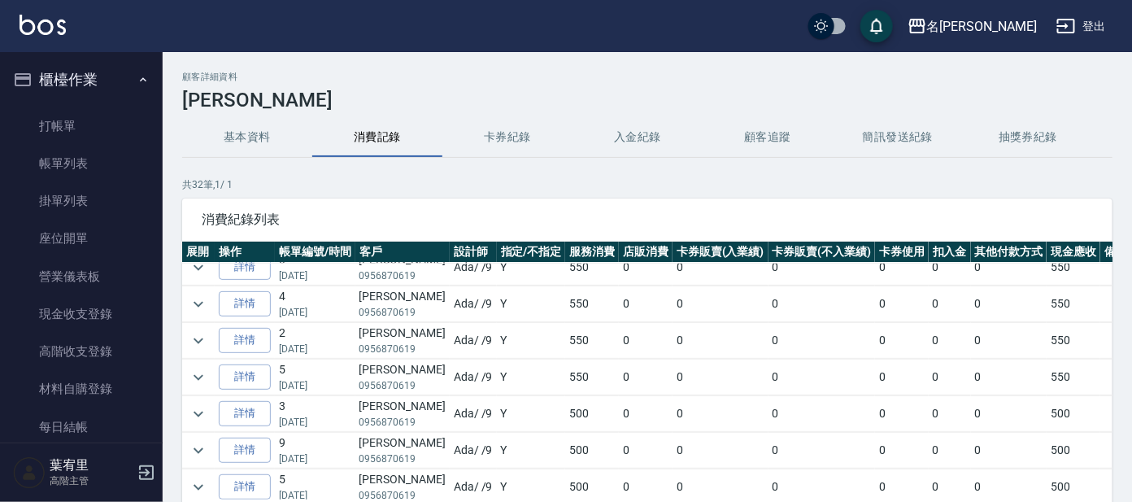
scroll to position [304, 0]
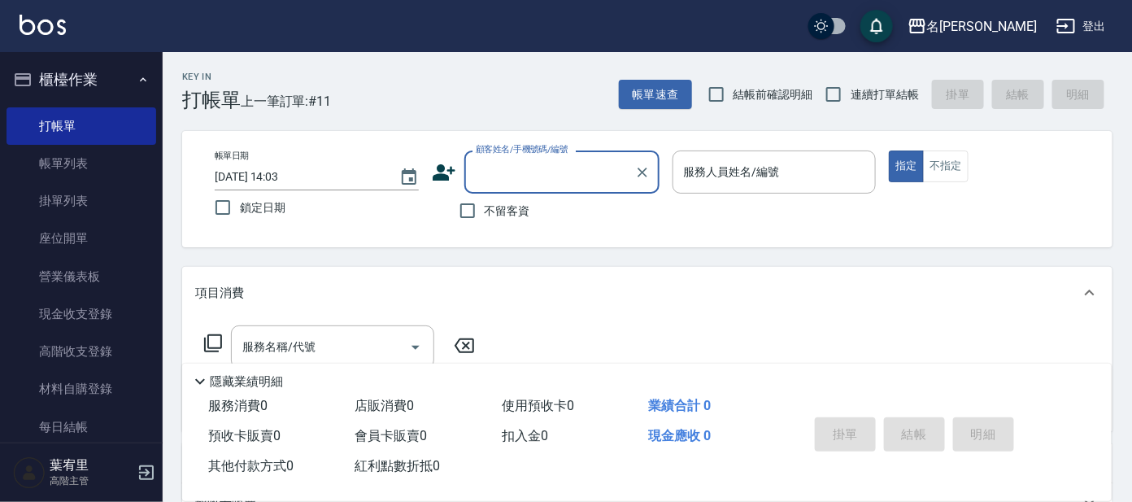
click at [565, 177] on input "顧客姓名/手機號碼/編號" at bounding box center [550, 172] width 156 height 28
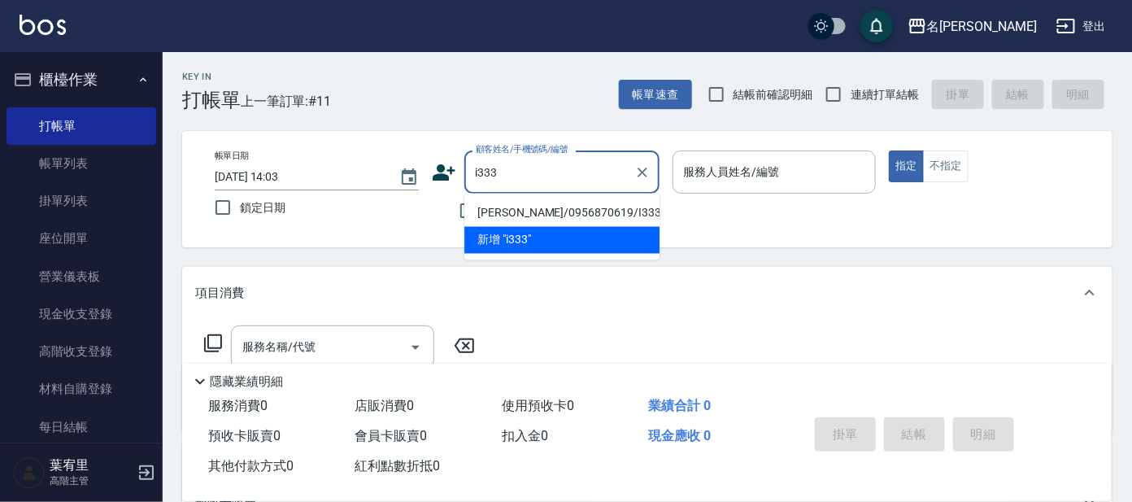
click at [582, 211] on li "[PERSON_NAME]/0956870619/I333" at bounding box center [561, 213] width 195 height 27
type input "[PERSON_NAME]/0956870619/I333"
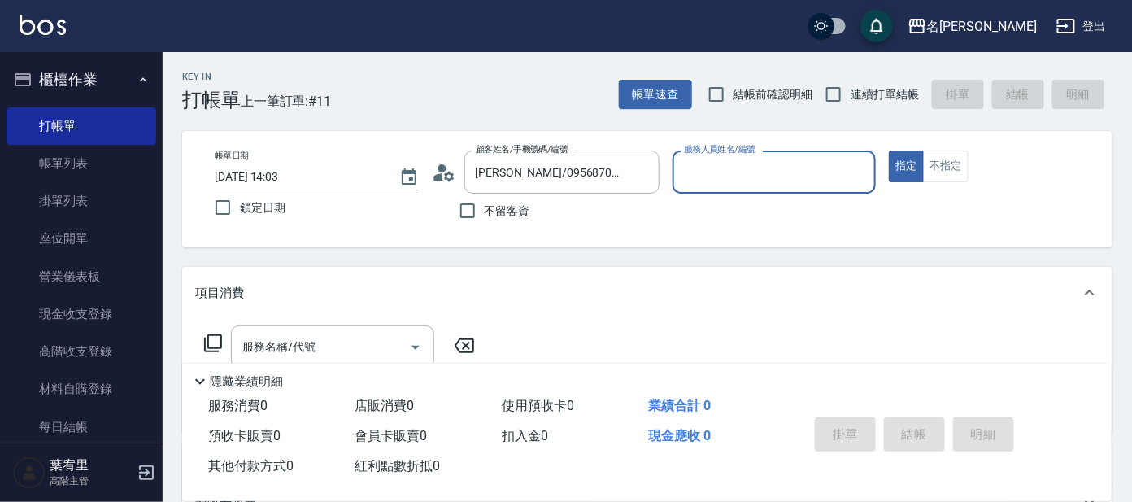
type input "Ada-9"
click at [207, 334] on icon at bounding box center [213, 344] width 20 height 20
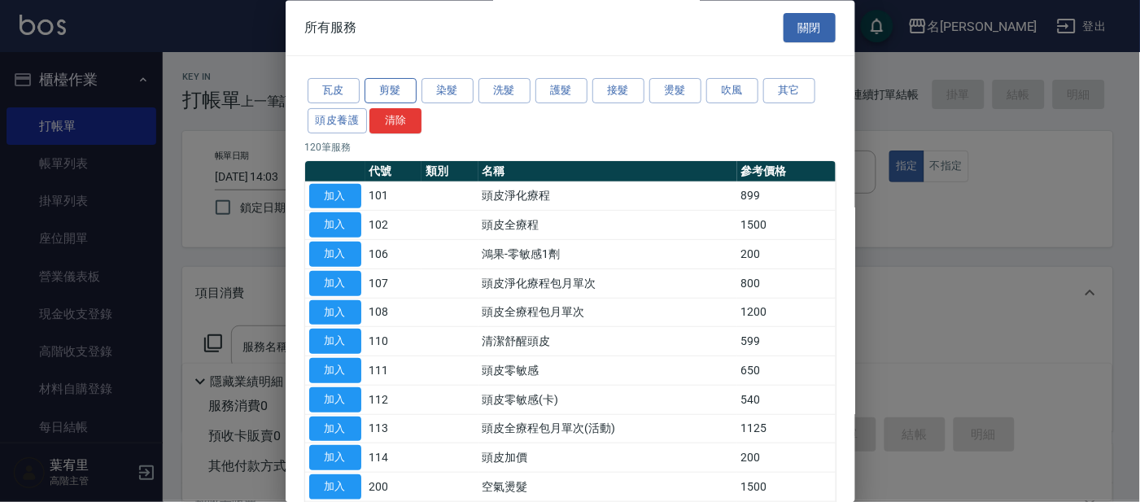
click at [407, 86] on button "剪髮" at bounding box center [390, 91] width 52 height 25
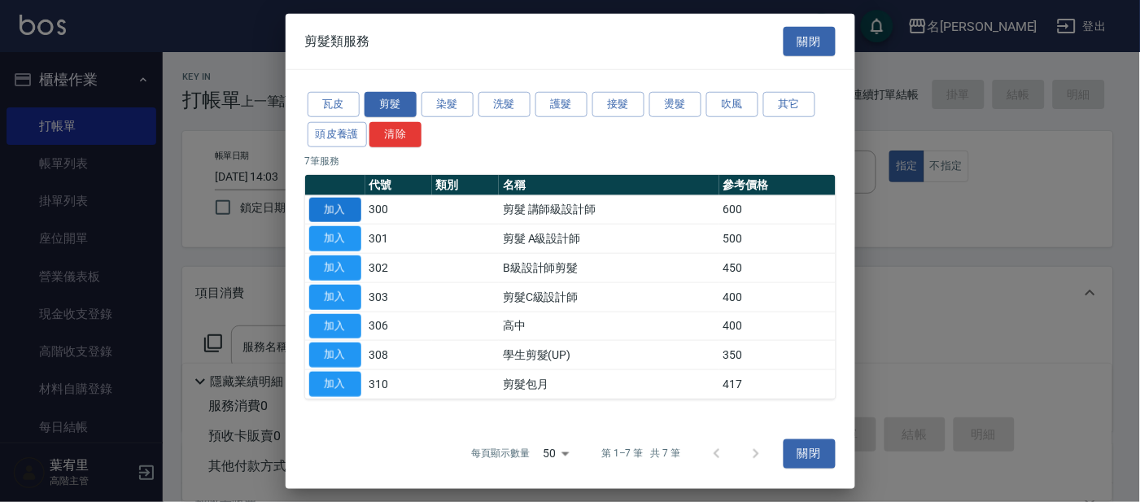
click at [325, 216] on button "加入" at bounding box center [335, 209] width 52 height 25
type input "剪髮 講師級設計師(300)"
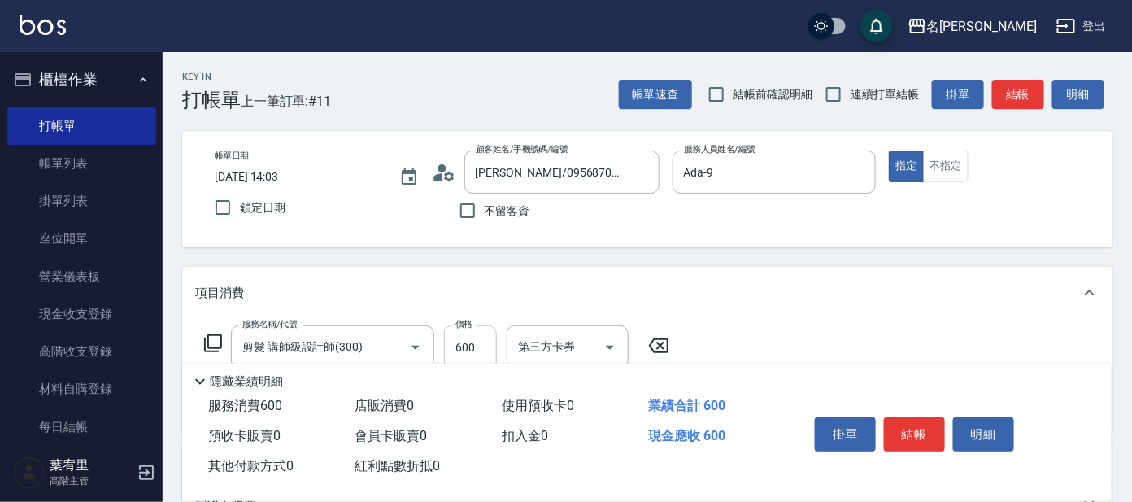
click at [479, 341] on input "600" at bounding box center [470, 347] width 53 height 44
type input "550"
click at [915, 431] on button "結帳" at bounding box center [914, 434] width 61 height 34
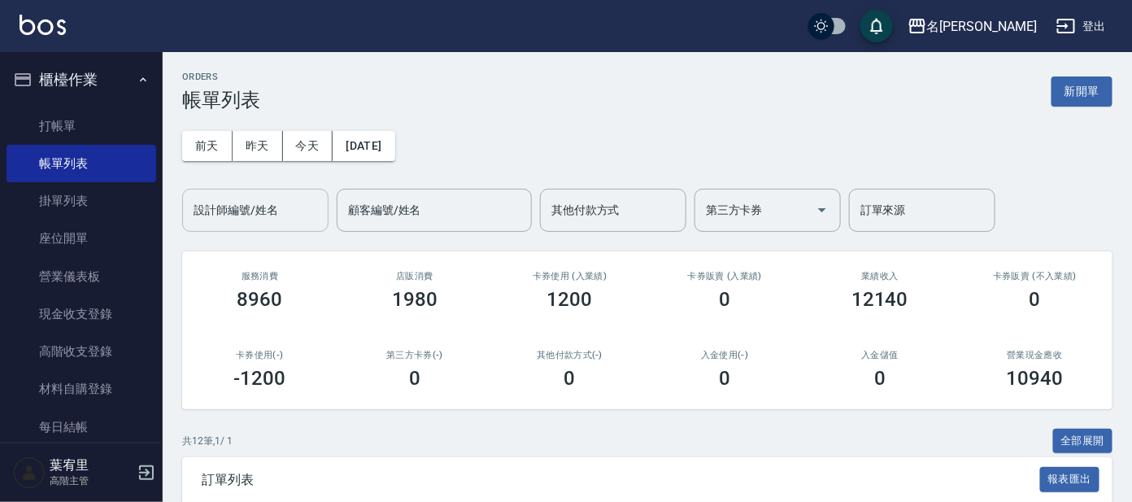
click at [267, 206] on input "設計師編號/姓名" at bounding box center [256, 210] width 132 height 28
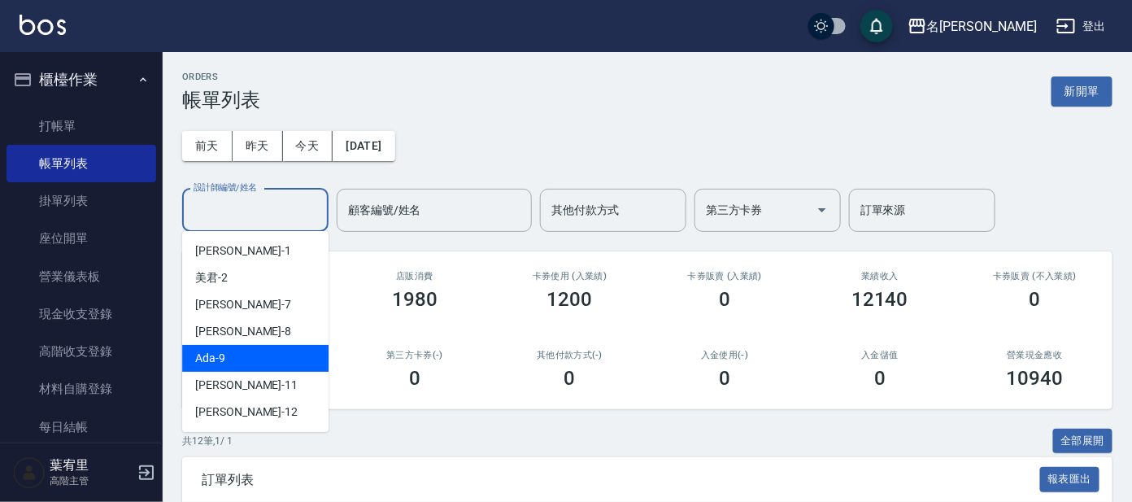
click at [261, 360] on div "Ada -9" at bounding box center [255, 358] width 146 height 27
type input "Ada-9"
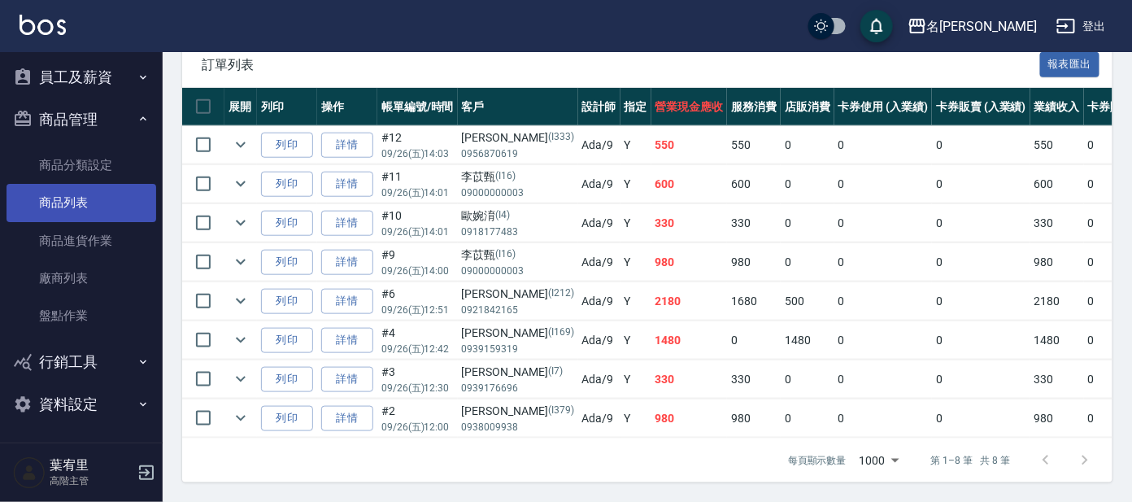
scroll to position [431, 0]
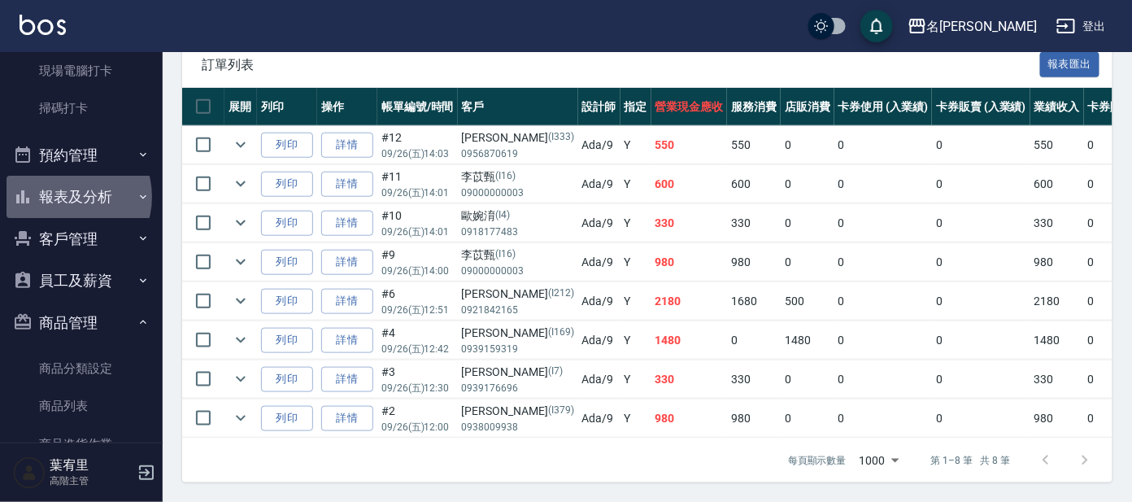
click at [64, 195] on button "報表及分析" at bounding box center [82, 197] width 150 height 42
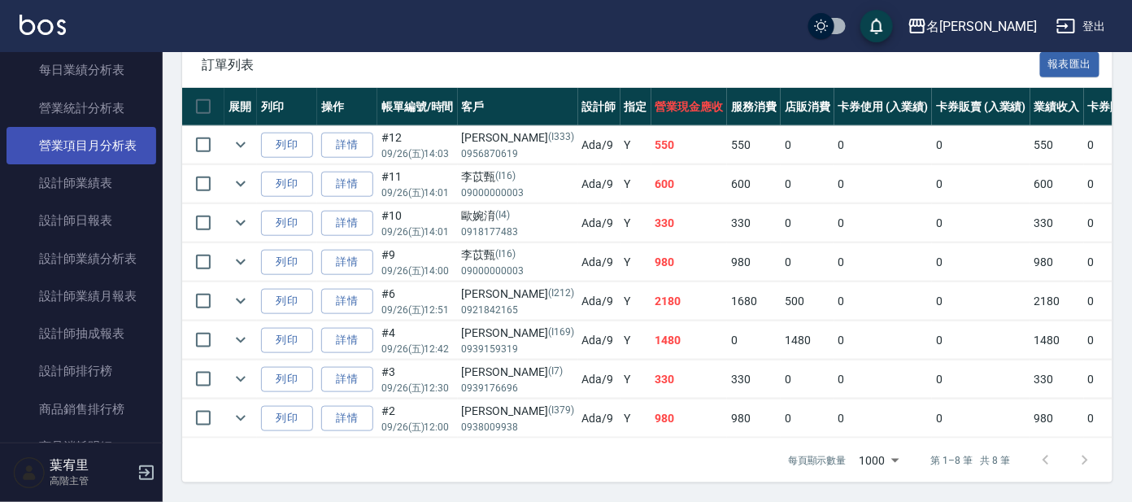
scroll to position [1041, 0]
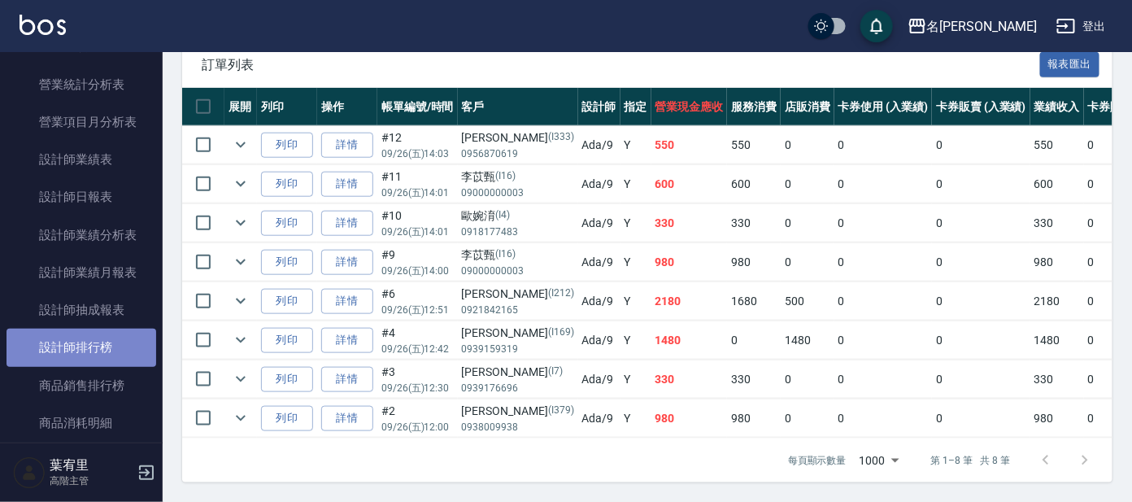
click at [90, 338] on link "設計師排行榜" at bounding box center [82, 347] width 150 height 37
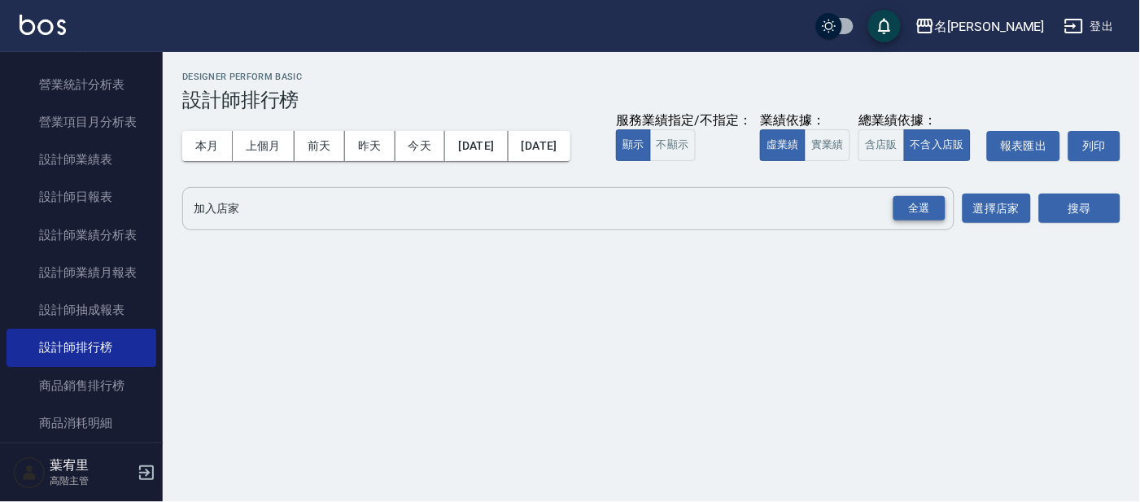
click at [922, 221] on div "全選" at bounding box center [919, 208] width 52 height 25
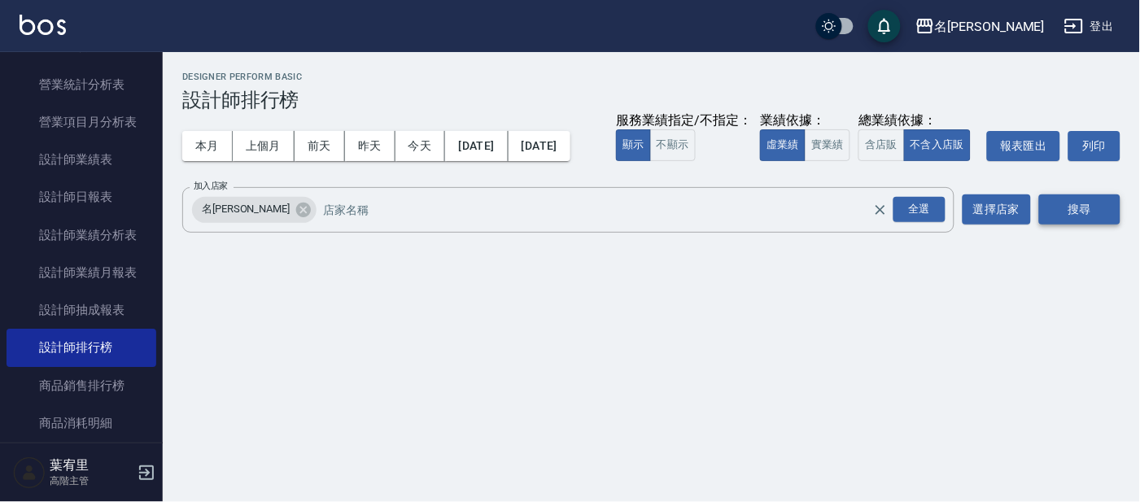
click at [1084, 225] on button "搜尋" at bounding box center [1079, 209] width 81 height 30
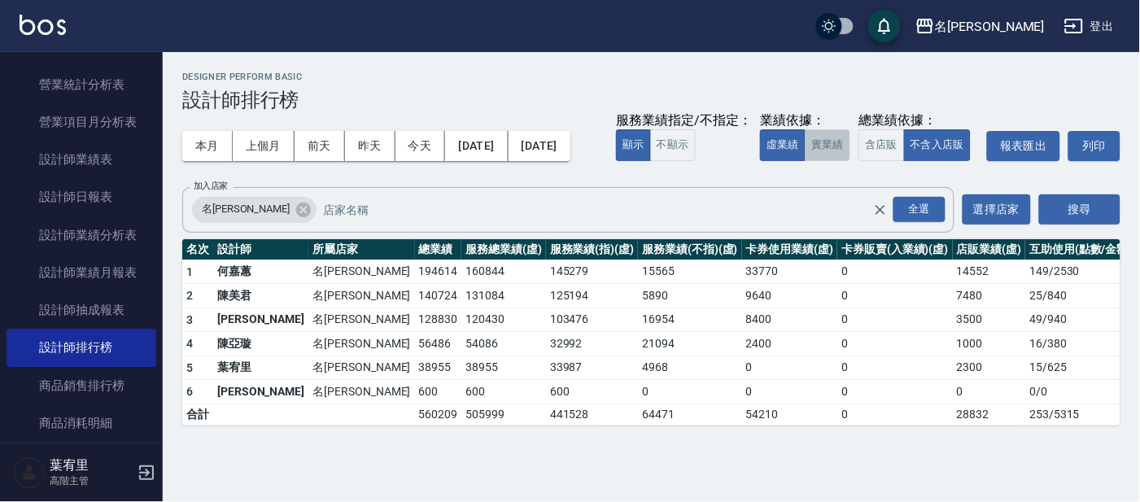
click at [805, 161] on button "實業績" at bounding box center [828, 145] width 46 height 32
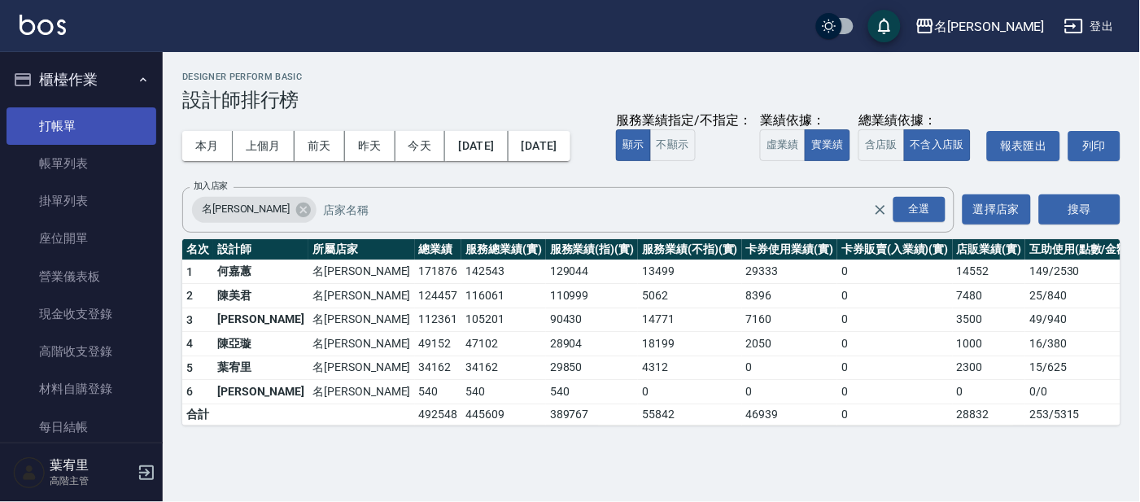
click at [80, 127] on link "打帳單" at bounding box center [82, 125] width 150 height 37
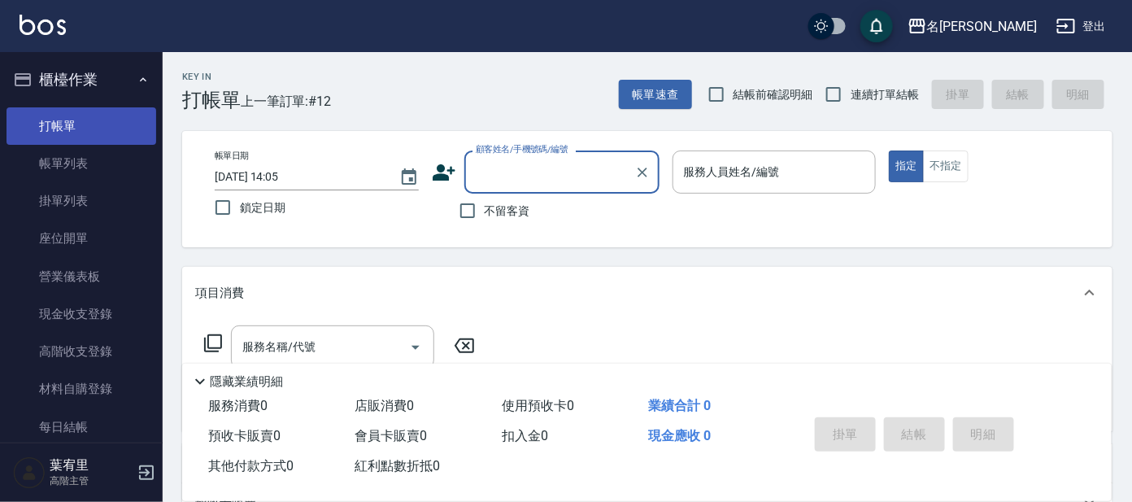
click at [71, 132] on link "打帳單" at bounding box center [82, 125] width 150 height 37
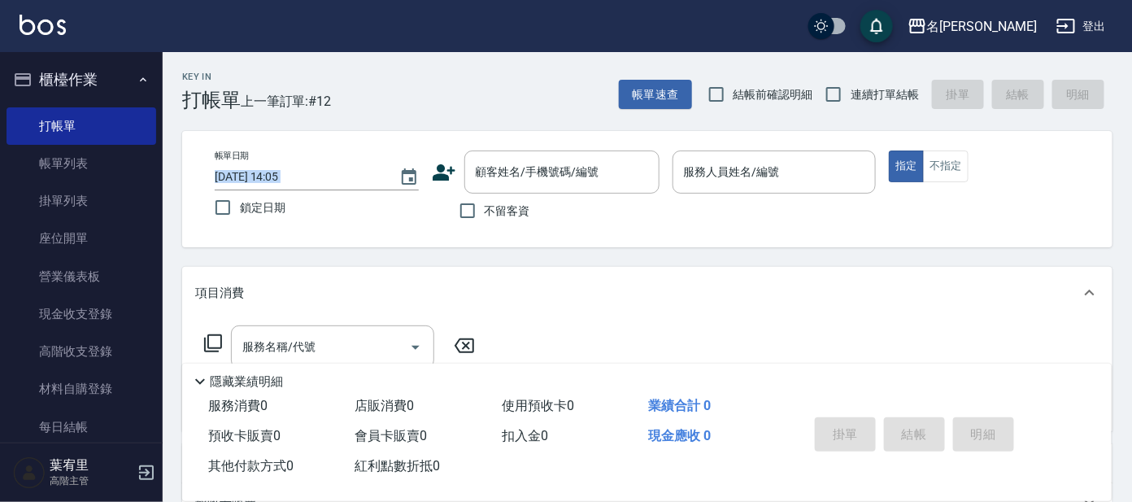
drag, startPoint x: 537, startPoint y: 191, endPoint x: 342, endPoint y: 197, distance: 194.5
click at [342, 197] on div "帳單日期 [DATE] 14:05 鎖定日期 顧客姓名/手機號碼/編號 顧客姓名/手機號碼/編號 不留客資 服務人員姓名/編號 服務人員姓名/編號 指定 不指定" at bounding box center [647, 189] width 931 height 116
drag, startPoint x: 342, startPoint y: 197, endPoint x: 333, endPoint y: 207, distance: 13.8
click at [333, 207] on label "鎖定日期" at bounding box center [306, 207] width 200 height 34
click at [240, 207] on input "鎖定日期" at bounding box center [223, 207] width 34 height 34
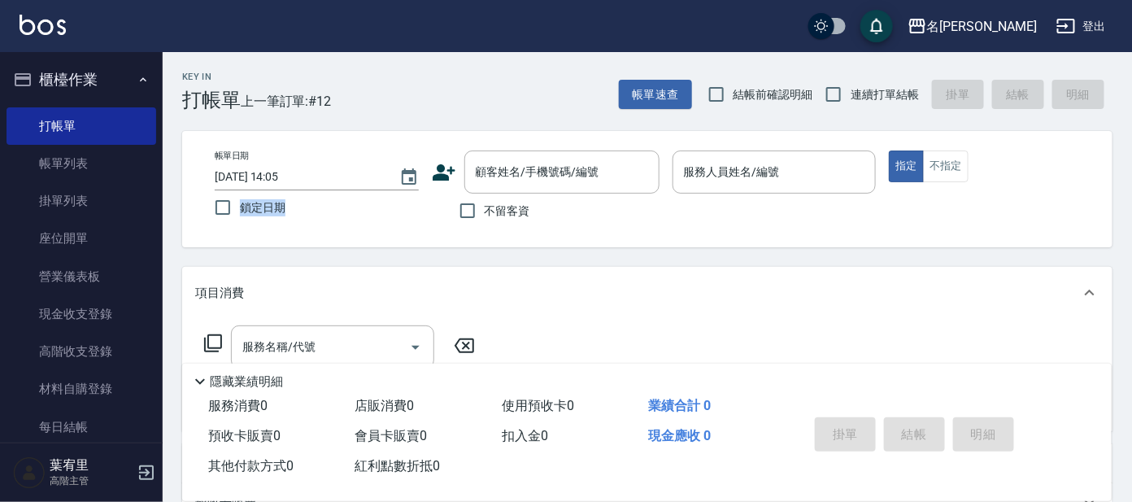
checkbox input "true"
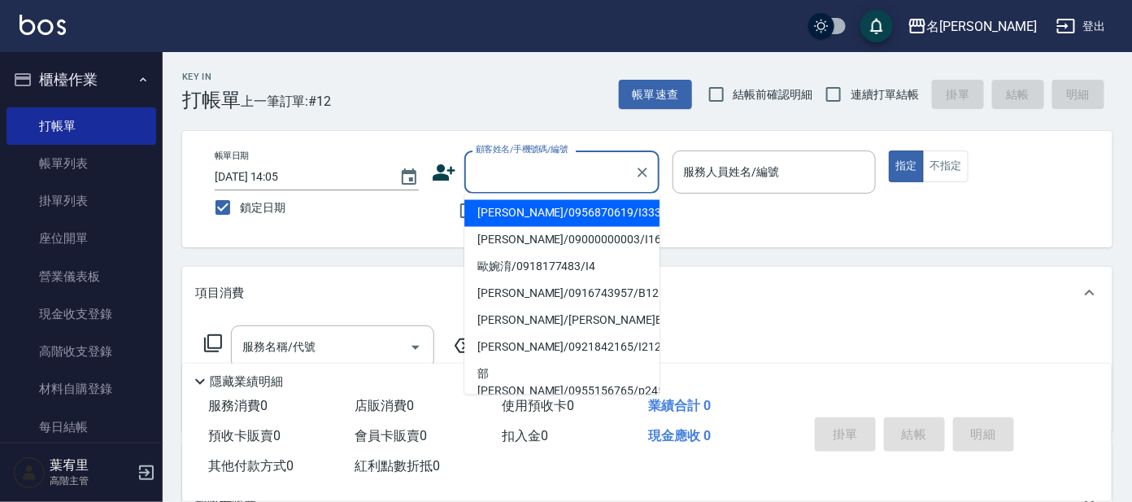
click at [532, 168] on input "顧客姓名/手機號碼/編號" at bounding box center [550, 172] width 156 height 28
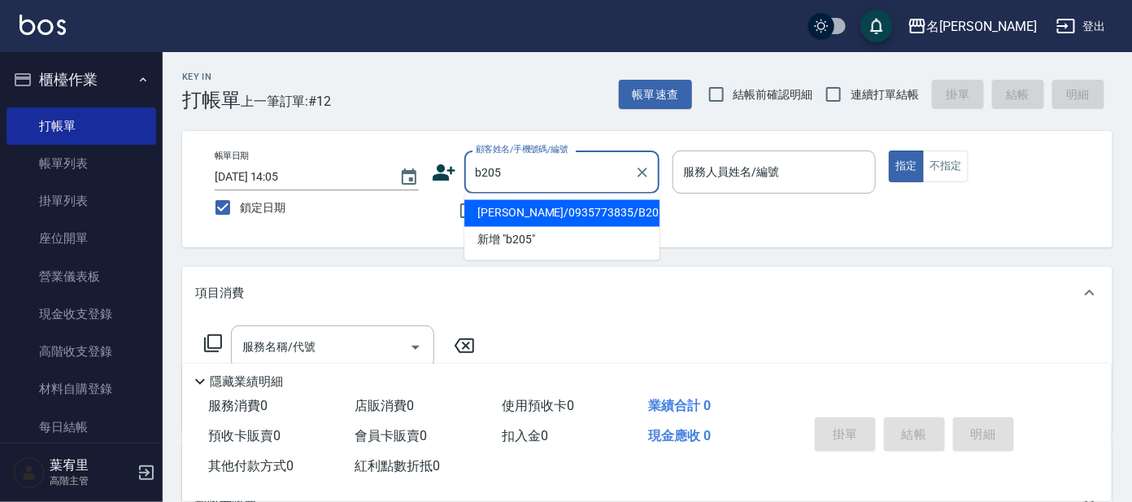
type input "[PERSON_NAME]/0935773835/B205"
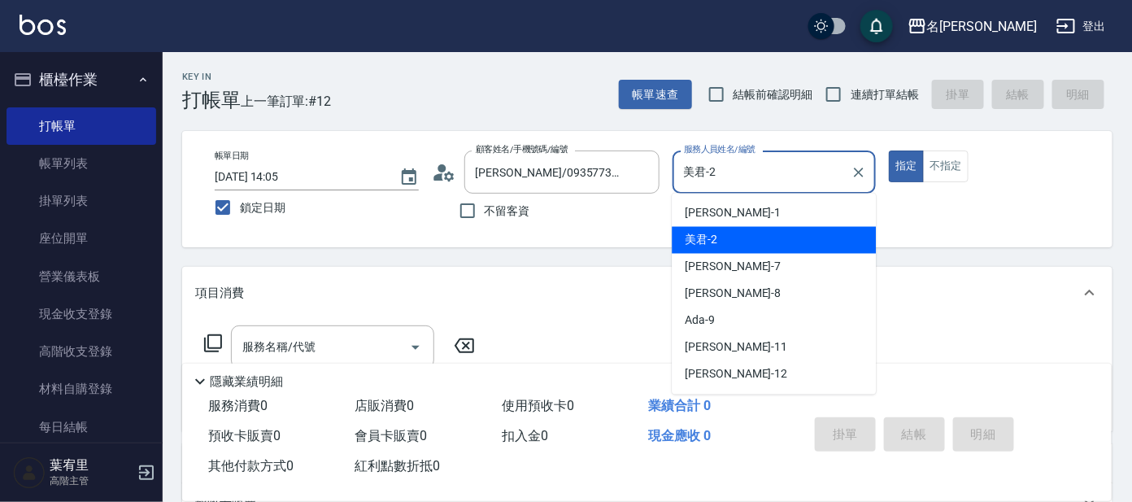
drag, startPoint x: 761, startPoint y: 172, endPoint x: 735, endPoint y: 234, distance: 67.8
click at [762, 172] on input "美君-2" at bounding box center [762, 172] width 165 height 28
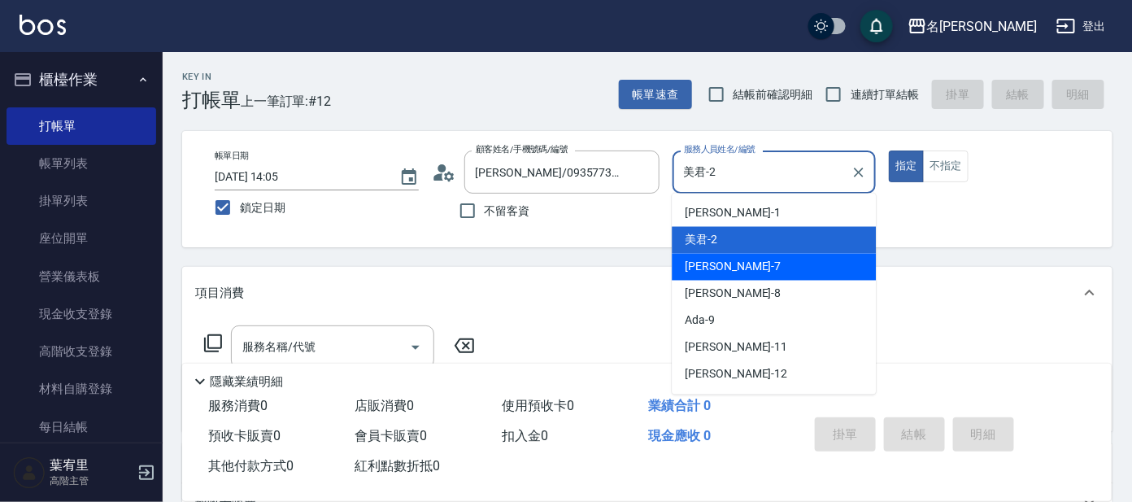
click at [700, 272] on span "[PERSON_NAME] -7" at bounding box center [733, 267] width 96 height 17
type input "小鳳-7"
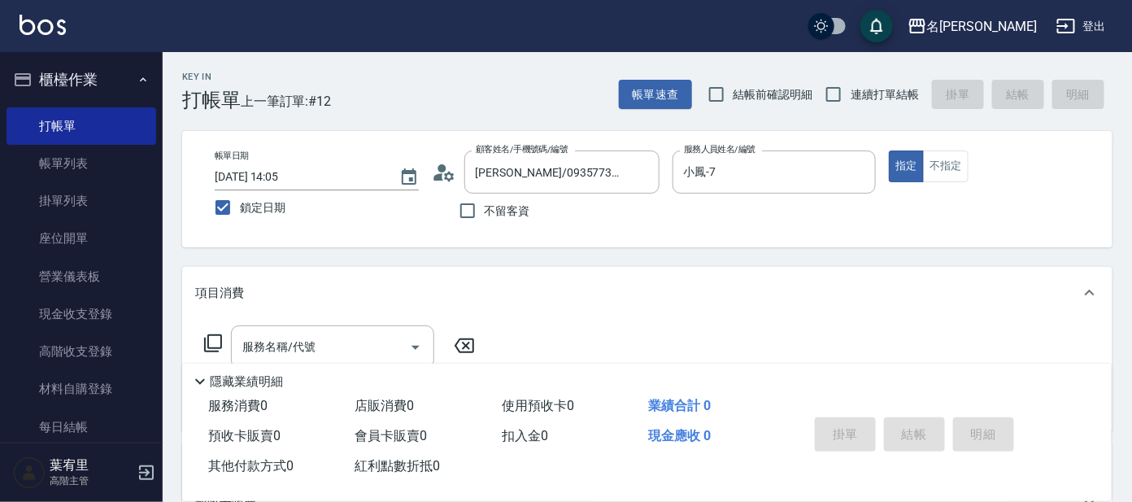
click at [210, 340] on icon at bounding box center [213, 344] width 20 height 20
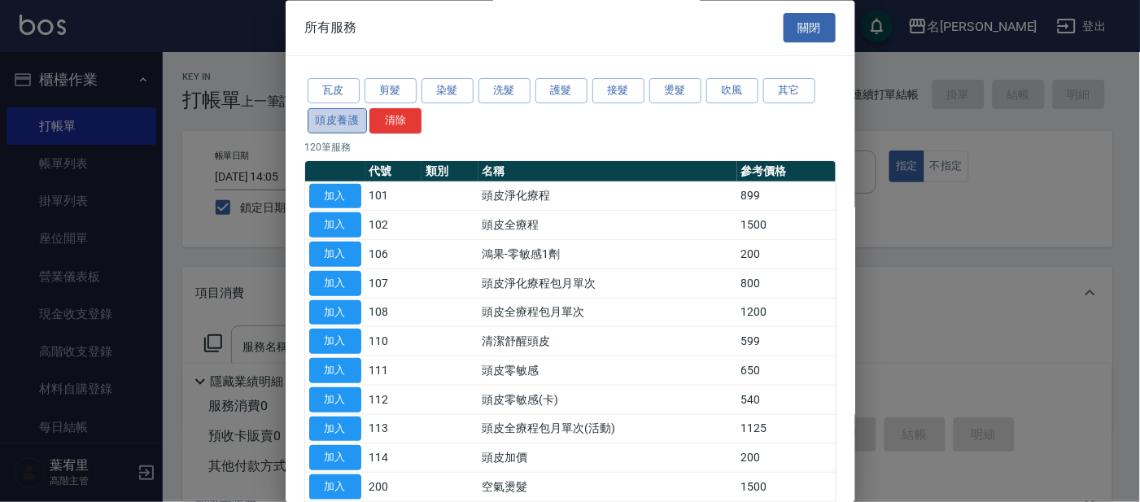
click at [321, 117] on button "頭皮養護" at bounding box center [337, 120] width 60 height 25
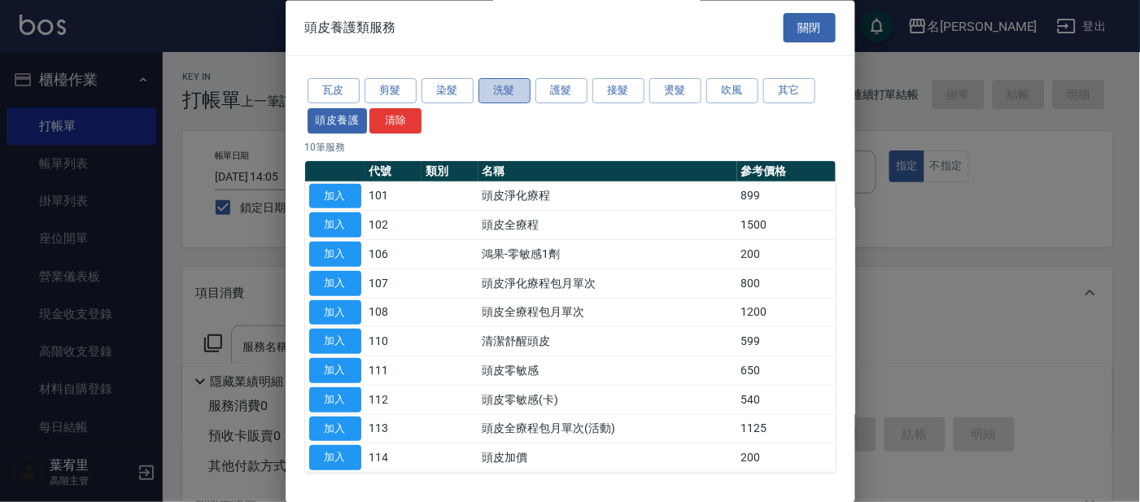
click at [499, 88] on button "洗髮" at bounding box center [504, 91] width 52 height 25
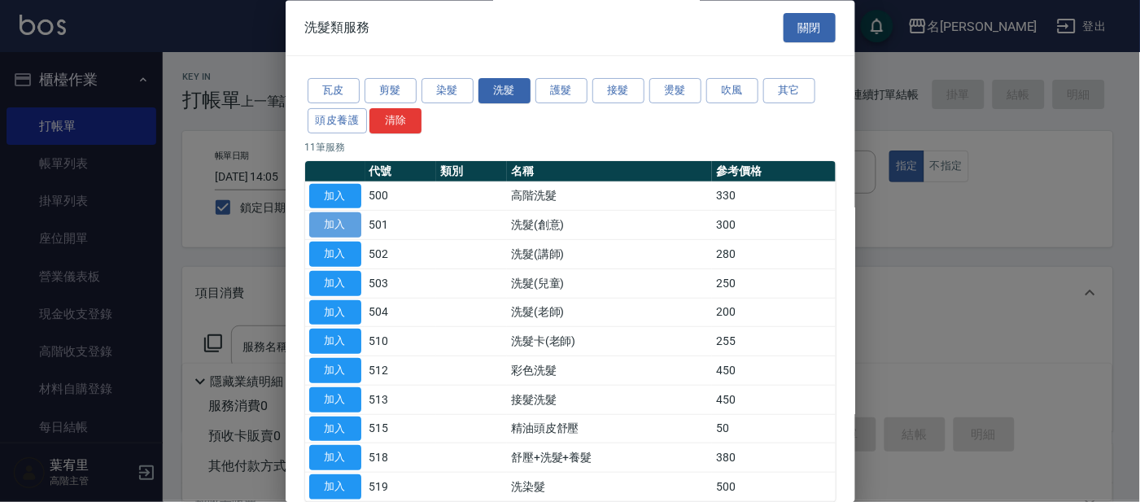
click at [340, 222] on button "加入" at bounding box center [335, 225] width 52 height 25
type input "洗髮(創意)(501)"
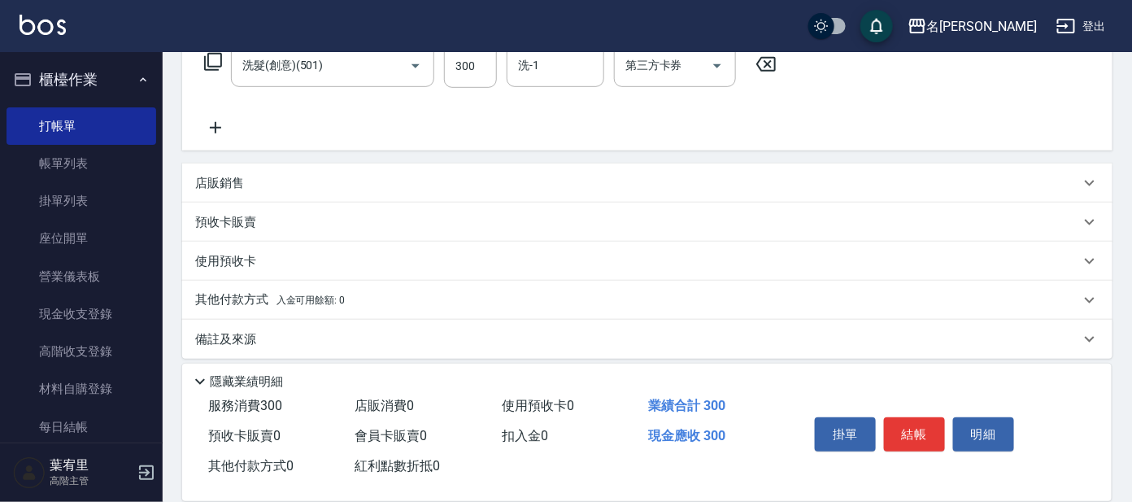
scroll to position [290, 0]
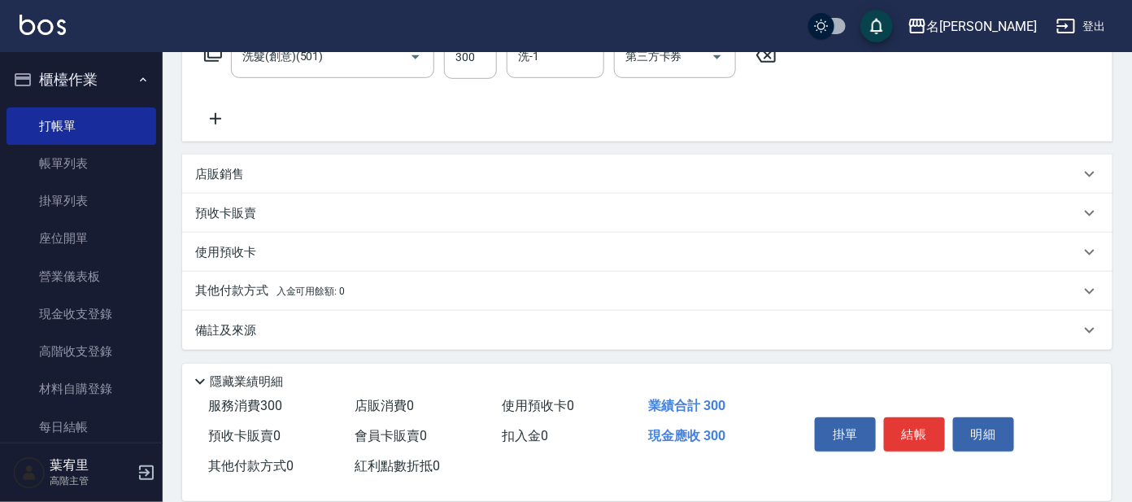
click at [1092, 170] on icon at bounding box center [1090, 174] width 20 height 20
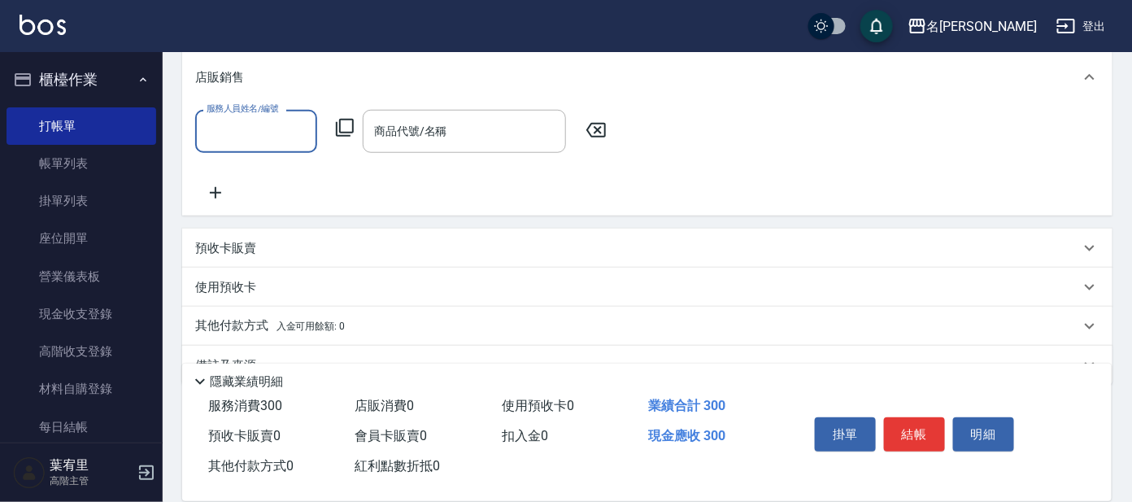
scroll to position [428, 0]
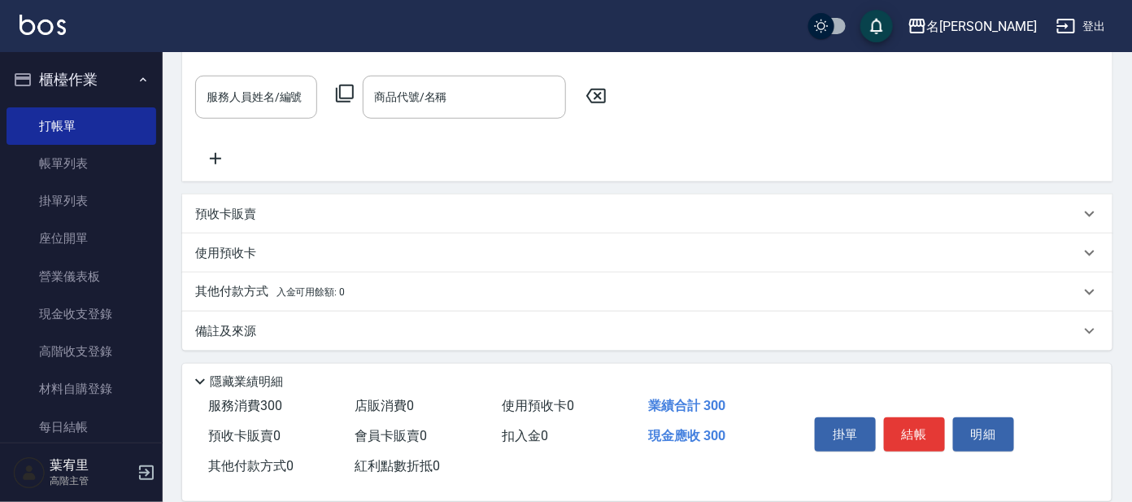
click at [382, 410] on span "店販消費 0" at bounding box center [384, 405] width 59 height 15
click at [382, 400] on span "店販消費 0" at bounding box center [384, 405] width 59 height 15
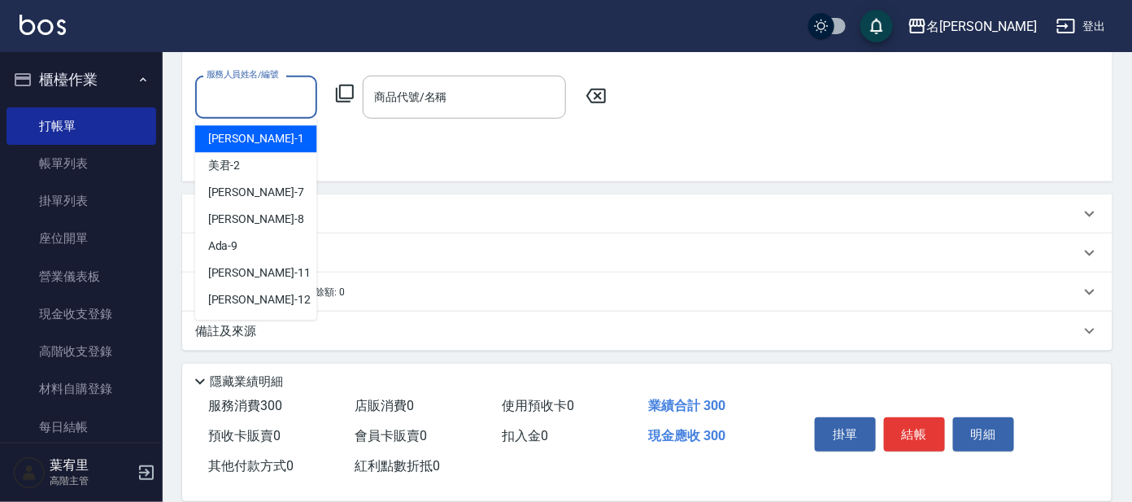
drag, startPoint x: 280, startPoint y: 97, endPoint x: 260, endPoint y: 150, distance: 57.1
click at [277, 100] on input "服務人員姓名/編號" at bounding box center [256, 97] width 107 height 28
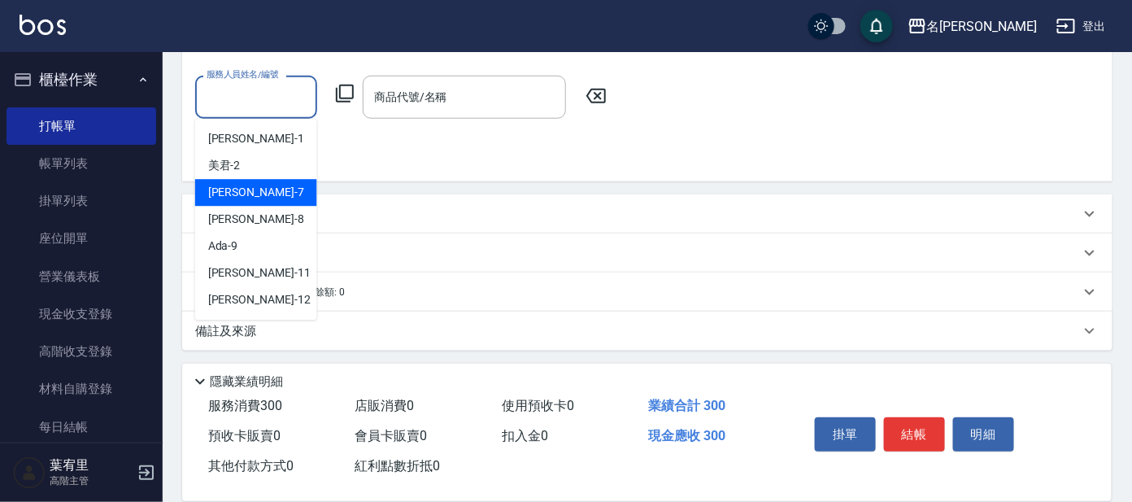
click at [222, 190] on span "[PERSON_NAME] -7" at bounding box center [256, 193] width 96 height 17
type input "小鳳-7"
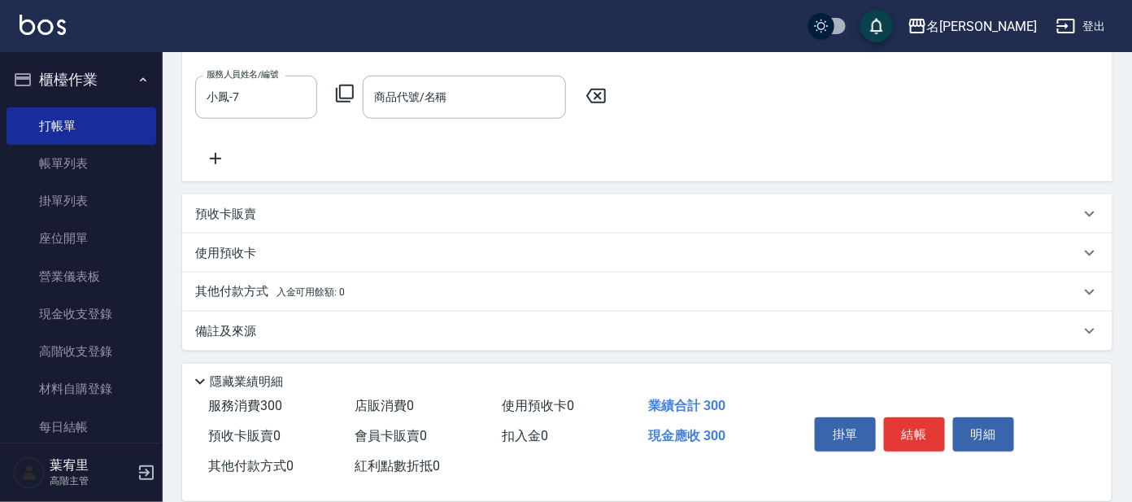
click at [344, 94] on icon at bounding box center [345, 94] width 20 height 20
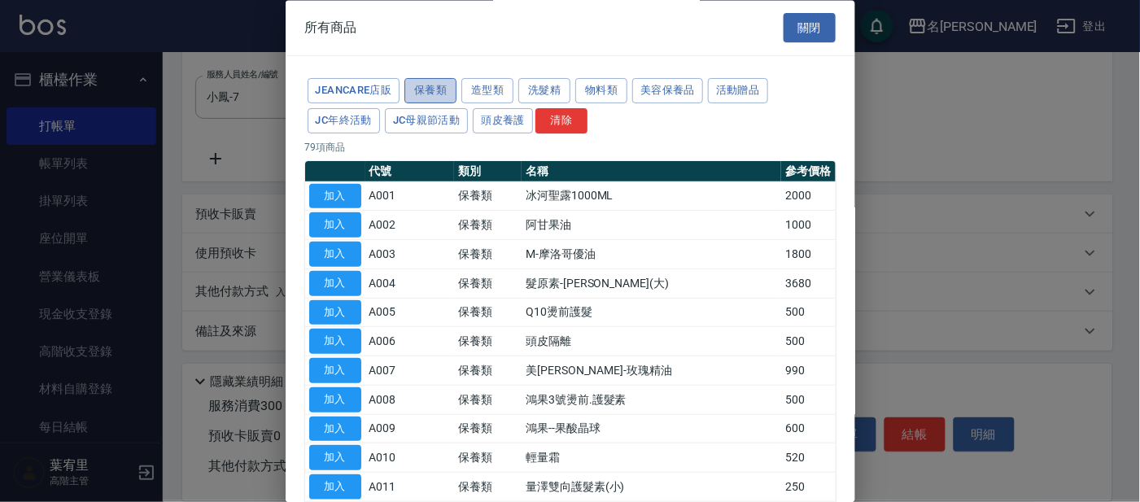
click at [416, 89] on button "保養類" at bounding box center [430, 91] width 52 height 25
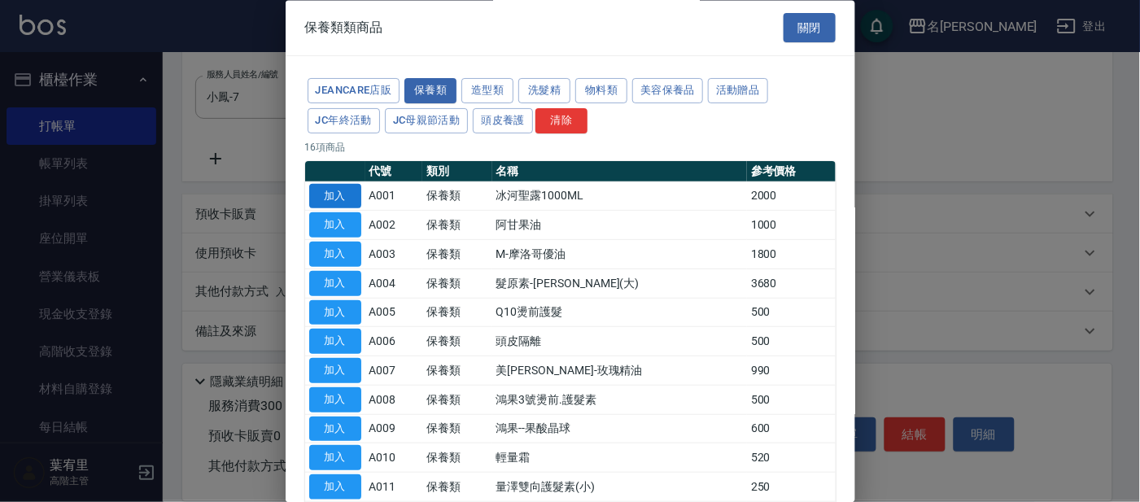
click at [334, 194] on button "加入" at bounding box center [335, 196] width 52 height 25
type input "冰河聖露1000ML"
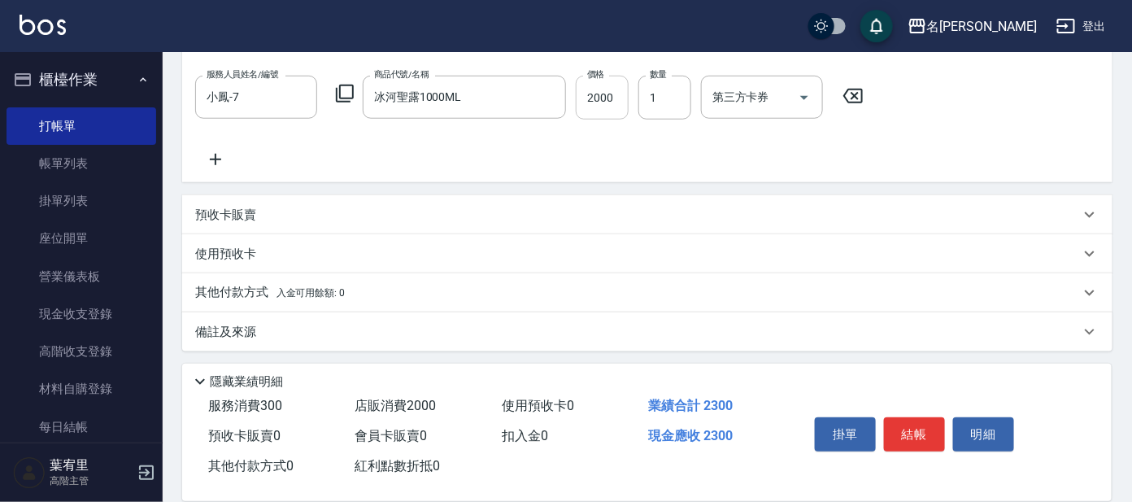
click at [613, 93] on input "2000" at bounding box center [602, 98] width 53 height 44
type input "1500"
click at [923, 434] on button "結帳" at bounding box center [914, 434] width 61 height 34
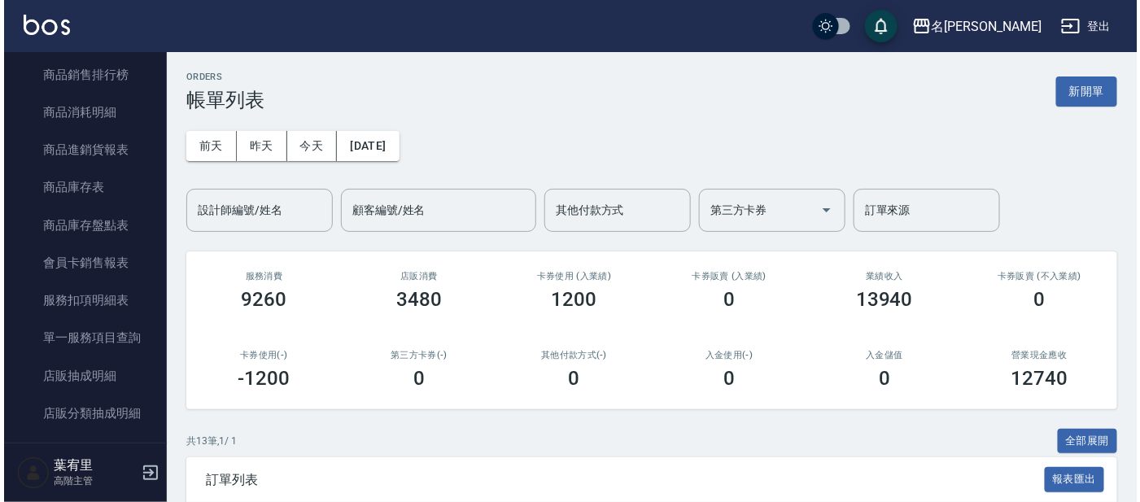
scroll to position [1237, 0]
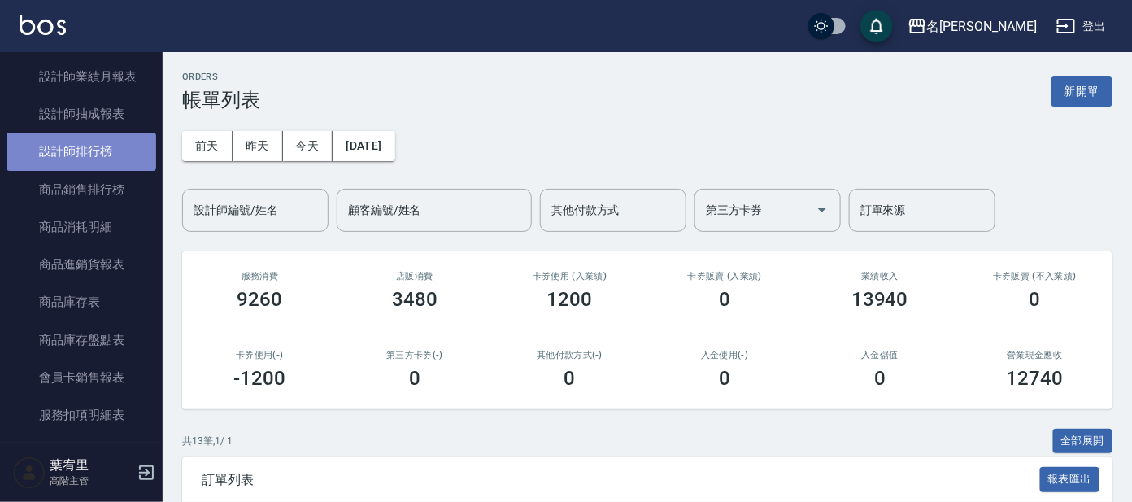
click at [93, 152] on link "設計師排行榜" at bounding box center [82, 151] width 150 height 37
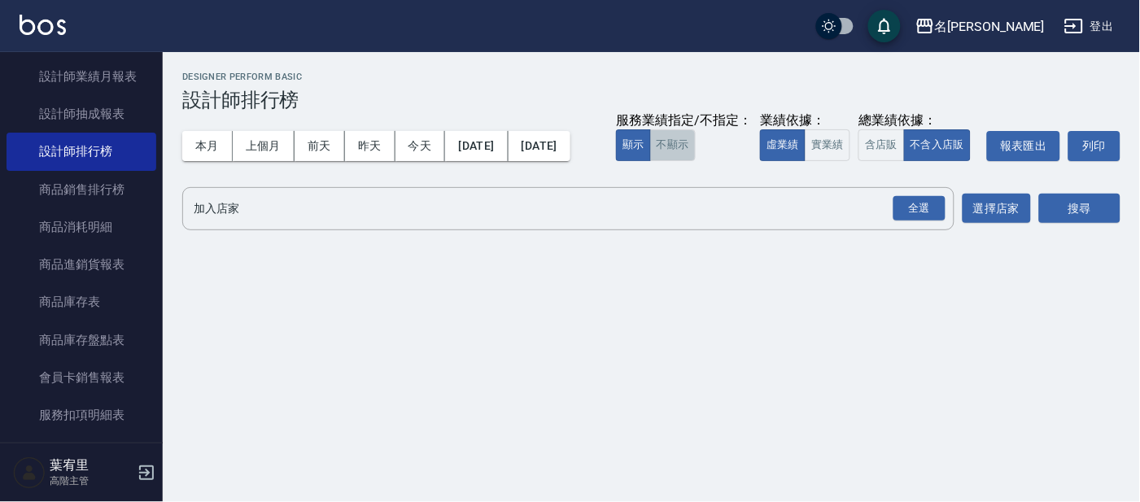
drag, startPoint x: 233, startPoint y: 190, endPoint x: 312, endPoint y: 205, distance: 80.4
click at [650, 161] on button "不顯示" at bounding box center [673, 145] width 46 height 32
click at [805, 161] on button "實業績" at bounding box center [828, 145] width 46 height 32
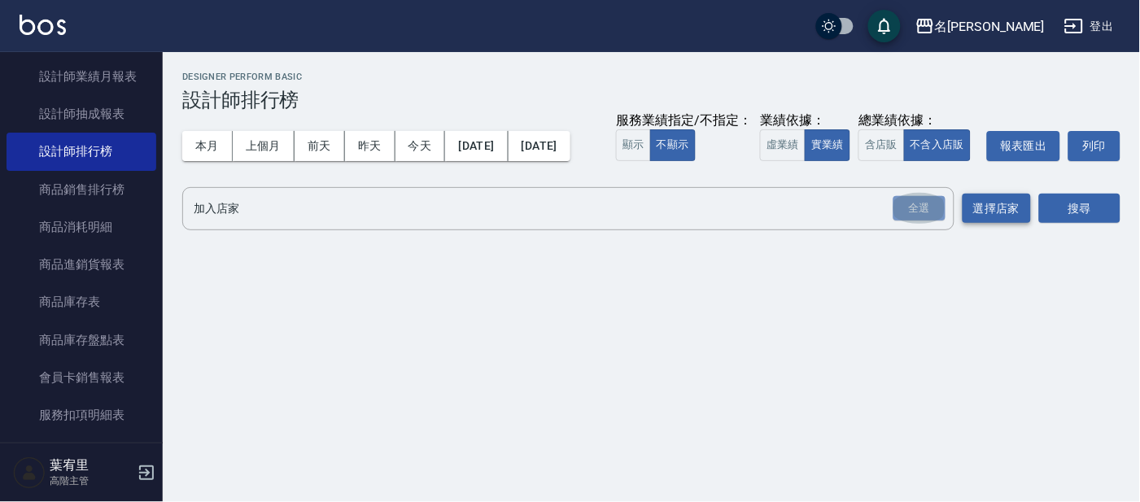
drag, startPoint x: 931, startPoint y: 244, endPoint x: 968, endPoint y: 246, distance: 37.5
click at [932, 221] on div "全選" at bounding box center [919, 208] width 52 height 25
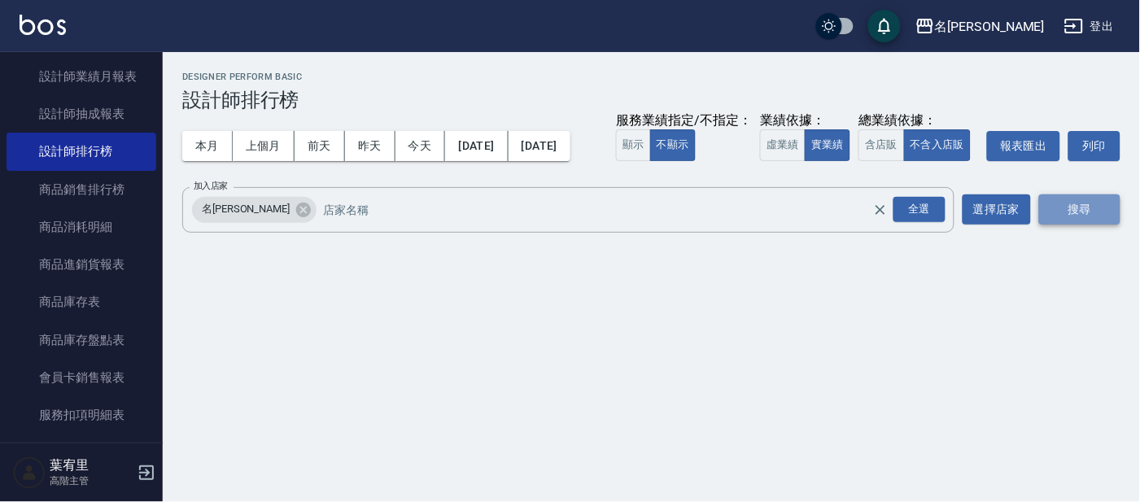
click at [1061, 225] on button "搜尋" at bounding box center [1079, 209] width 81 height 30
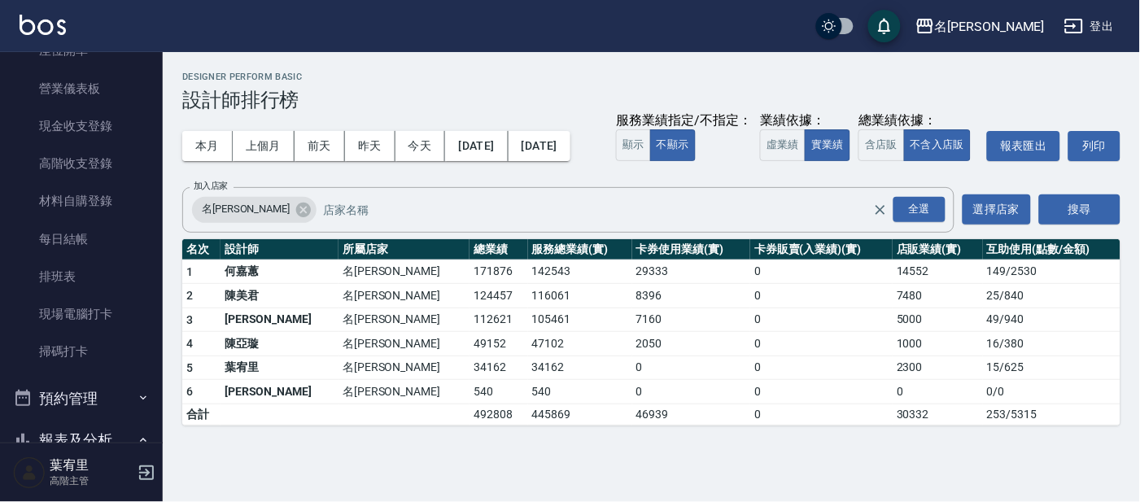
scroll to position [120, 0]
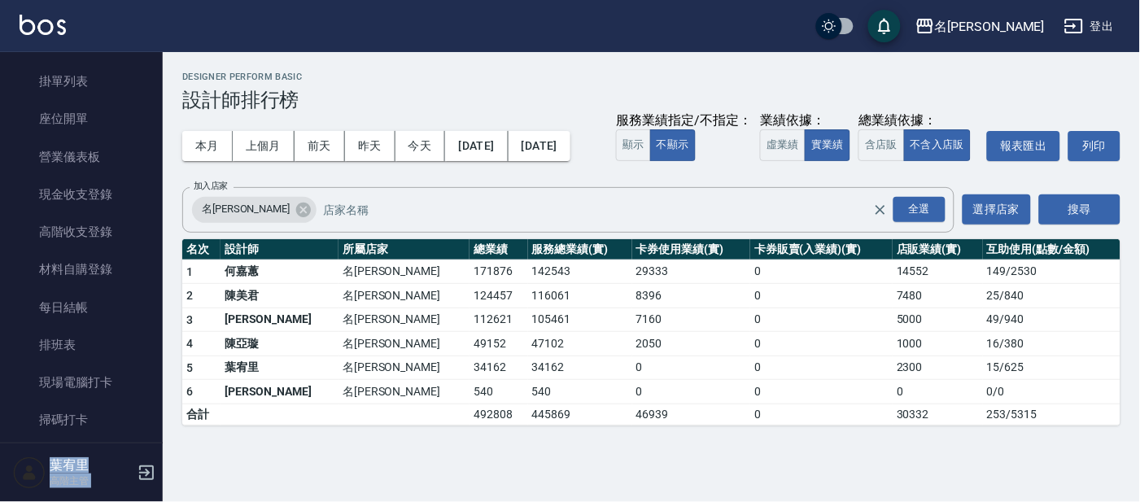
drag, startPoint x: 155, startPoint y: 104, endPoint x: 158, endPoint y: -36, distance: 139.9
click at [158, 0] on html "名留大龍 登出 櫃檯作業 打帳單 帳單列表 掛單列表 座位開單 營業儀表板 現金收支登錄 高階收支登錄 材料自購登錄 每日結帳 排班表 現場電腦打卡 掃碼打卡…" at bounding box center [570, 251] width 1140 height 502
drag, startPoint x: 158, startPoint y: -36, endPoint x: 182, endPoint y: 12, distance: 53.8
click at [182, 12] on div "名留大龍 登出 櫃檯作業 打帳單 帳單列表 掛單列表 座位開單 營業儀表板 現金收支登錄 高階收支登錄 材料自購登錄 每日結帳 排班表 現場電腦打卡 掃碼打卡…" at bounding box center [570, 251] width 1140 height 502
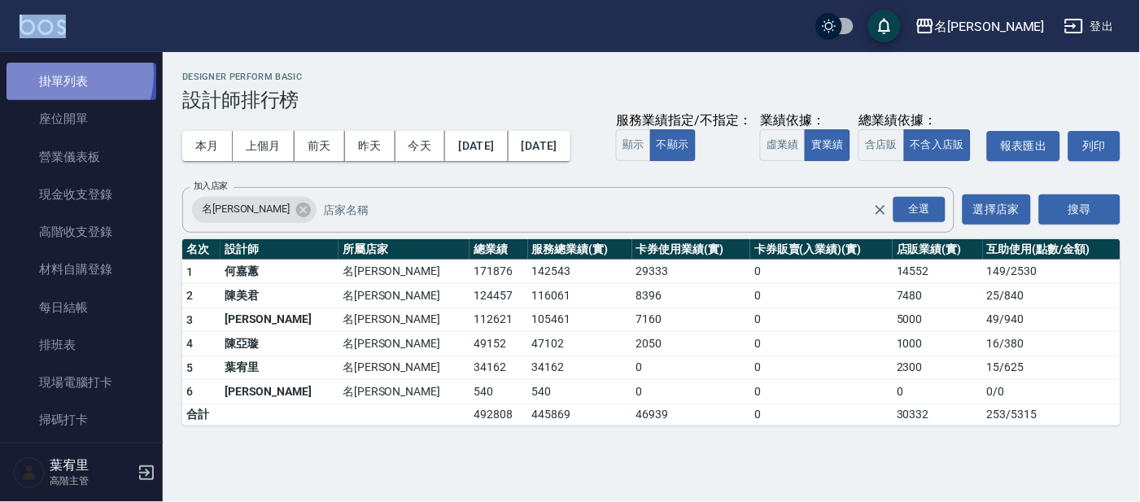
click at [60, 74] on link "掛單列表" at bounding box center [82, 81] width 150 height 37
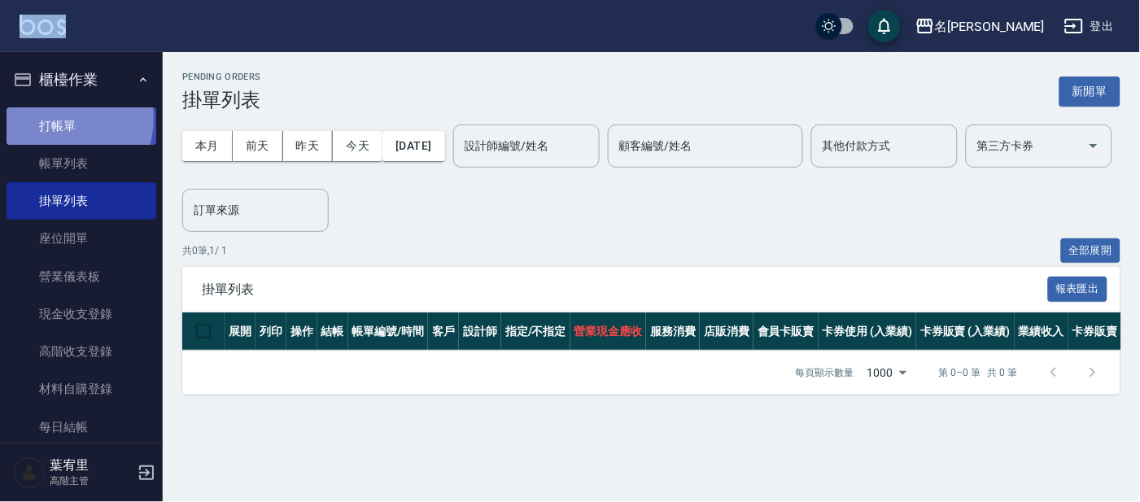
click at [59, 118] on link "打帳單" at bounding box center [82, 125] width 150 height 37
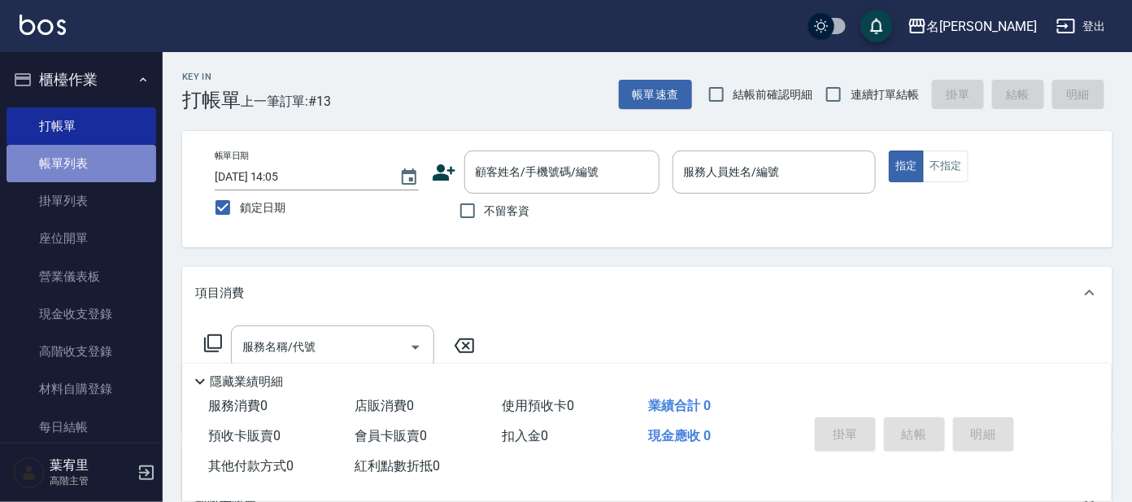
click at [99, 164] on link "帳單列表" at bounding box center [82, 163] width 150 height 37
